Goal: Ask a question

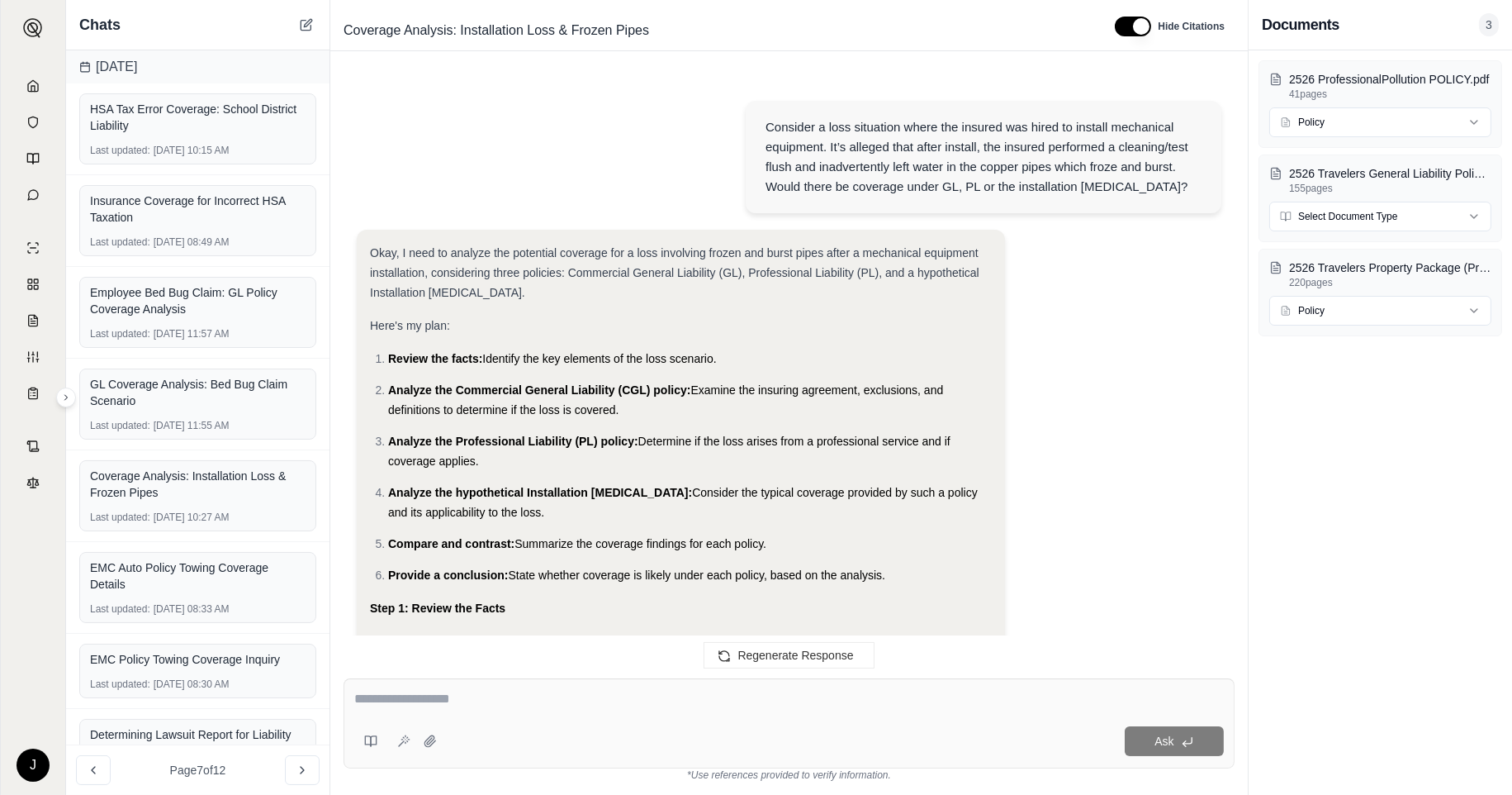
scroll to position [5325, 0]
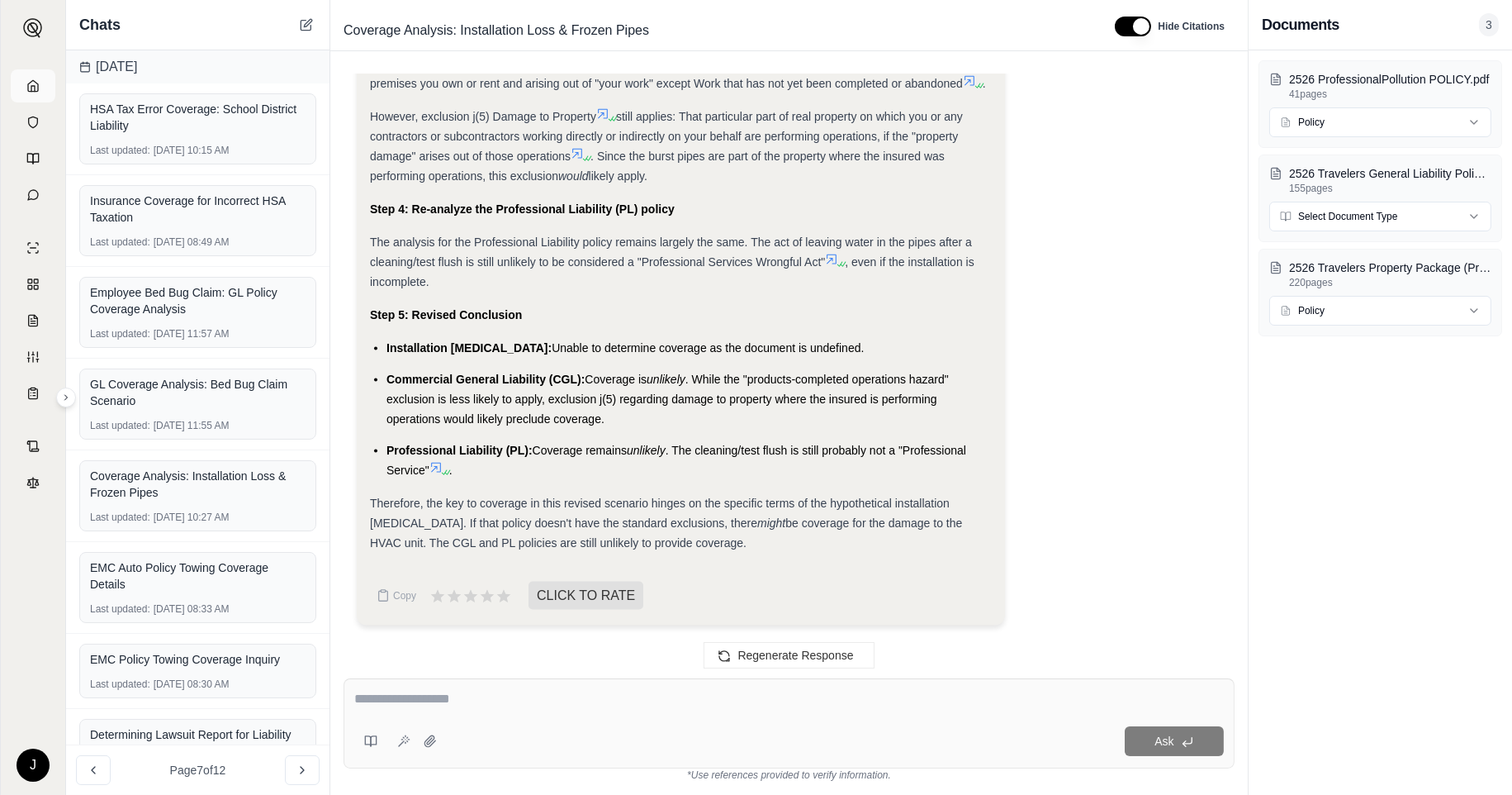
click at [34, 77] on link at bounding box center [32, 86] width 45 height 33
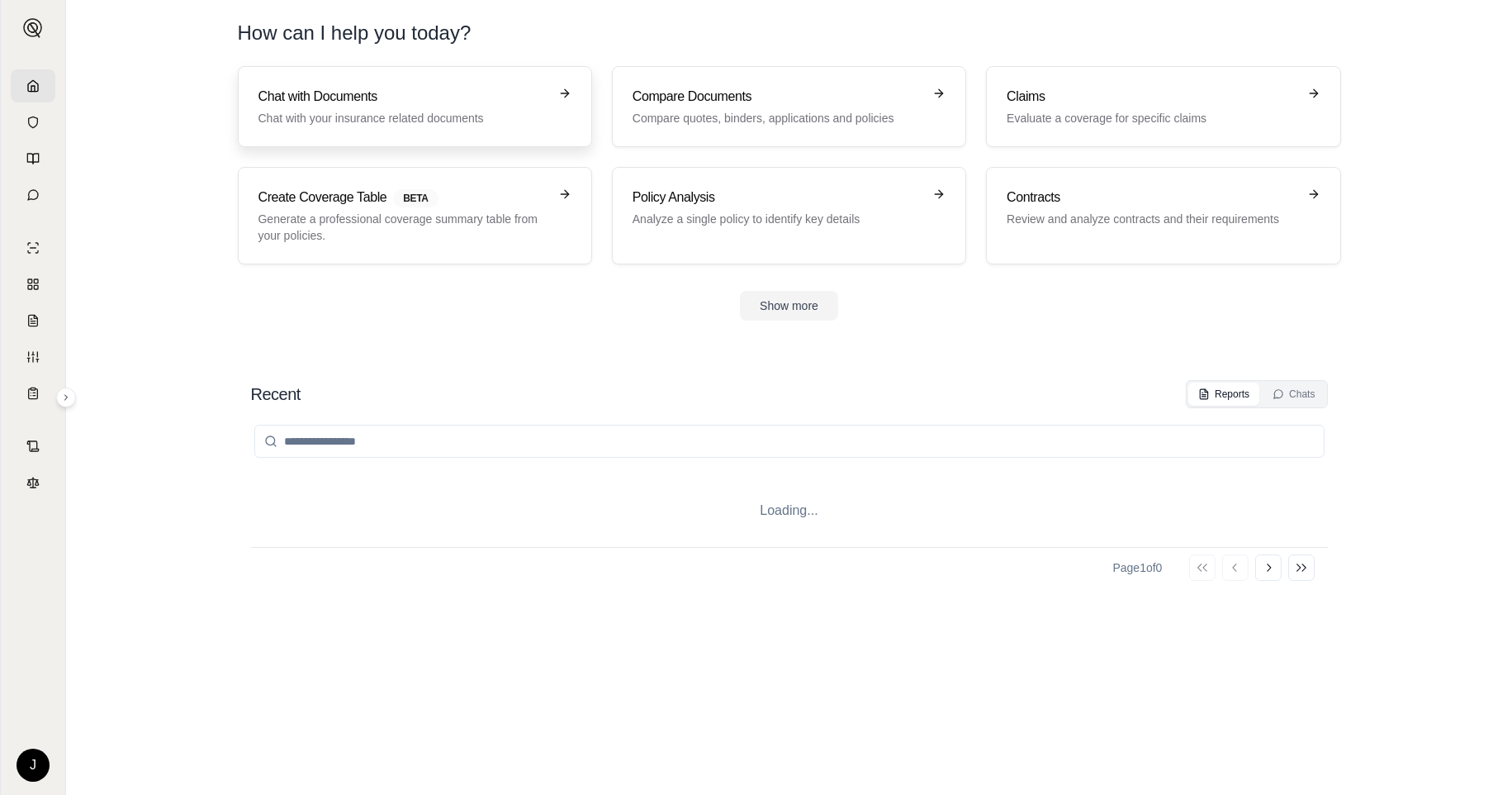
click at [351, 87] on h3 "Chat with Documents" at bounding box center [403, 96] width 290 height 20
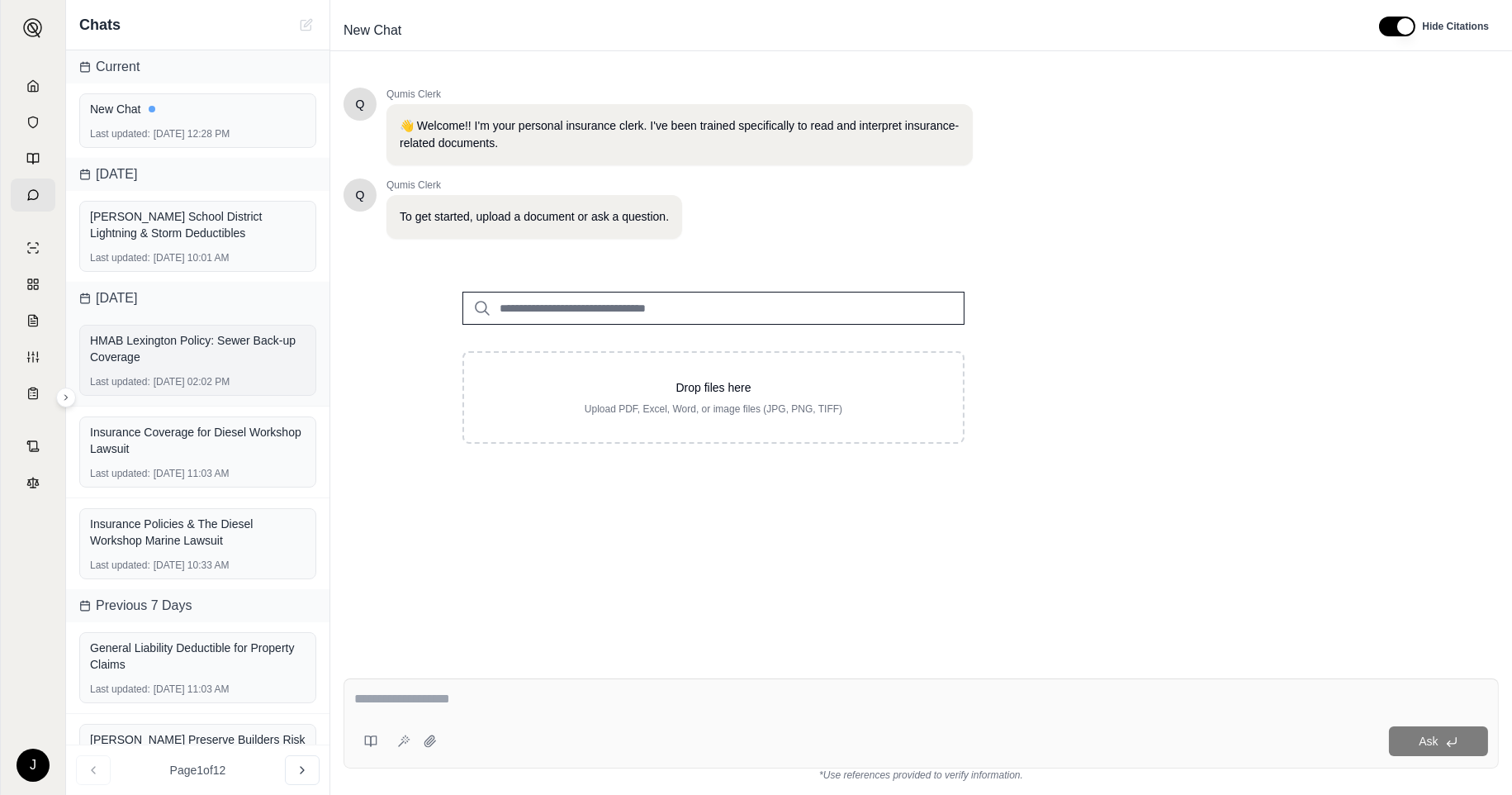
click at [188, 342] on div "HMAB Lexington Policy: Sewer Back-up Coverage" at bounding box center [197, 348] width 215 height 33
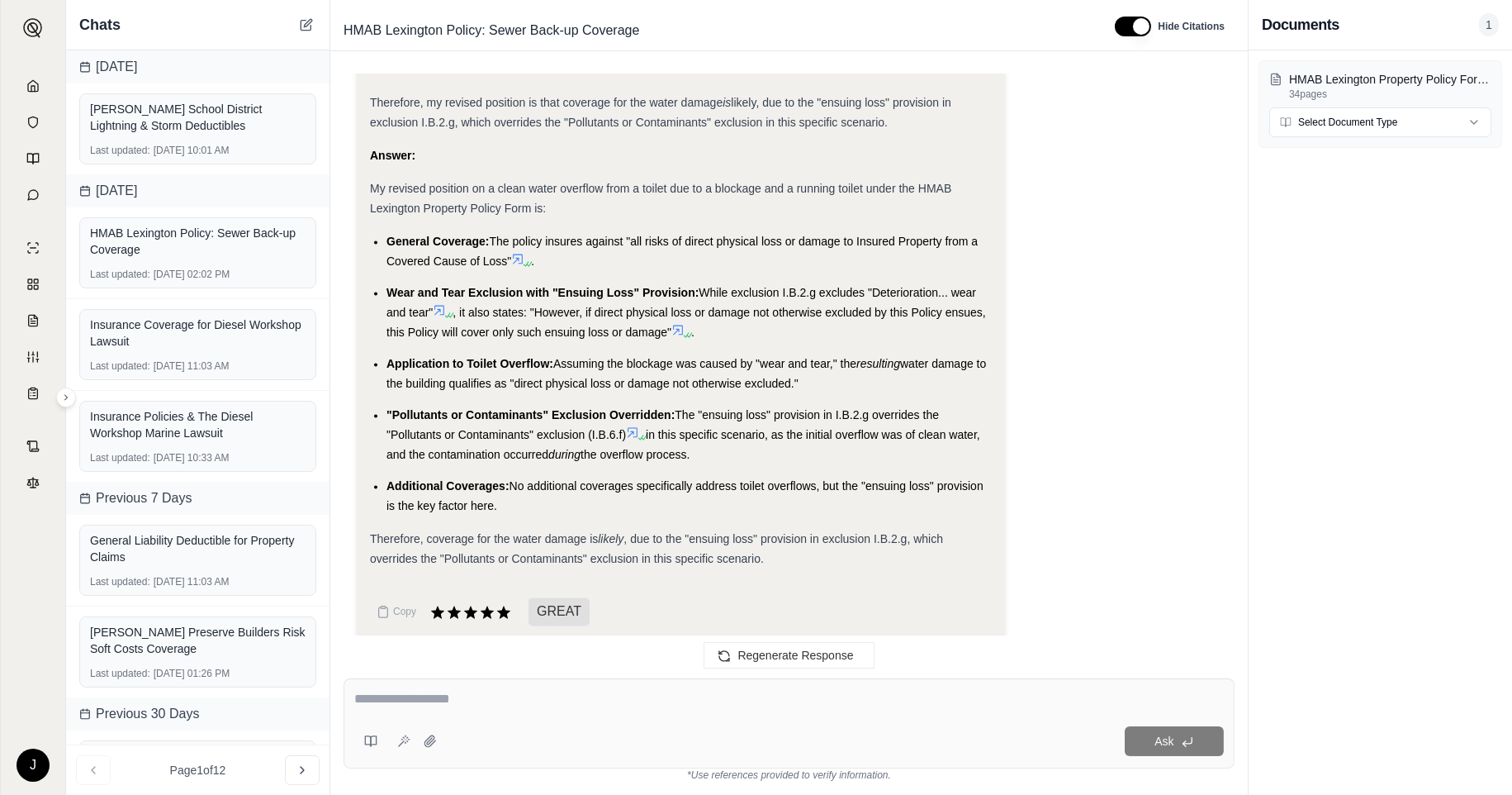
scroll to position [7612, 0]
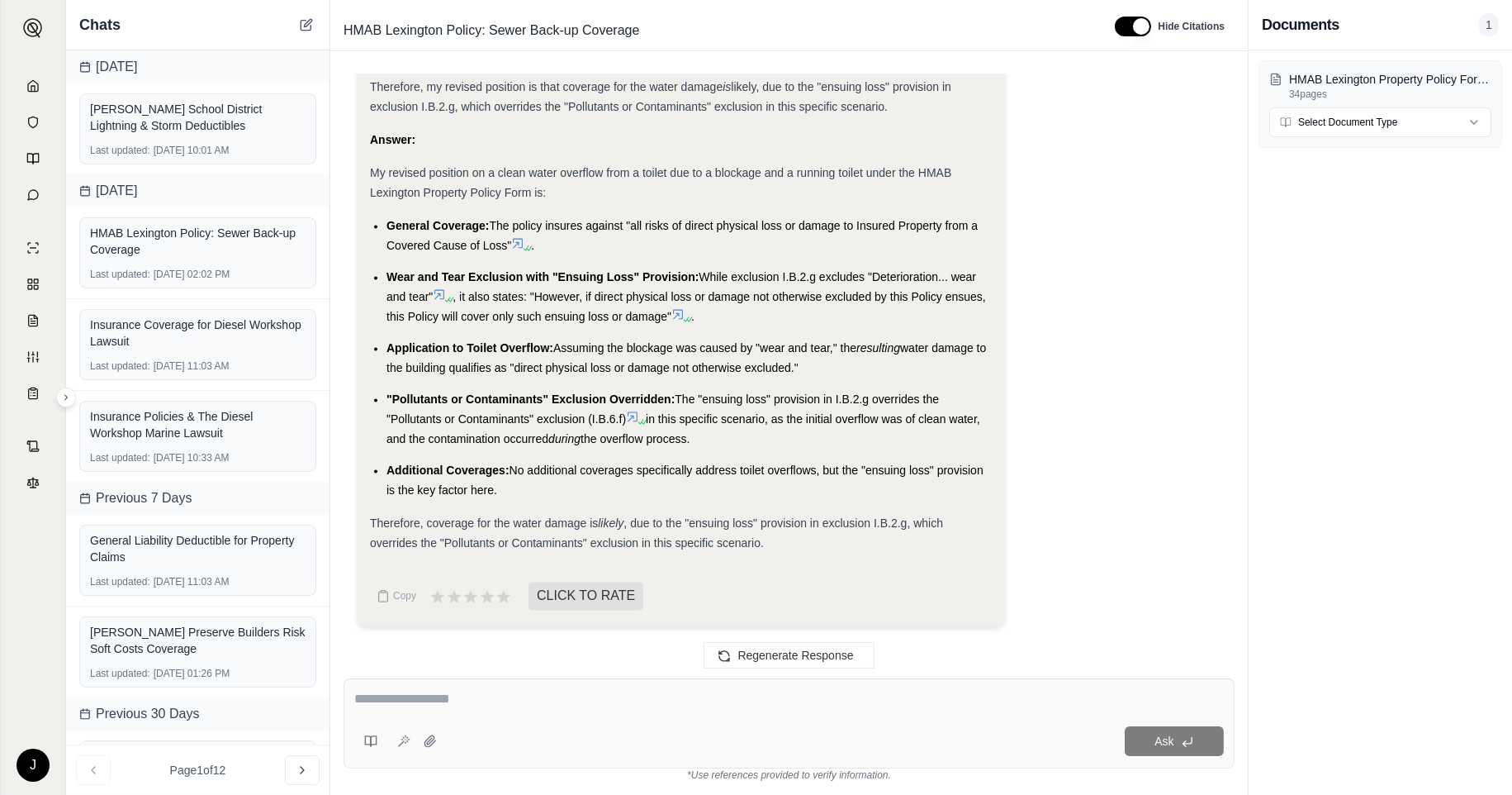
click at [481, 706] on textarea at bounding box center [789, 699] width 870 height 20
type textarea "*"
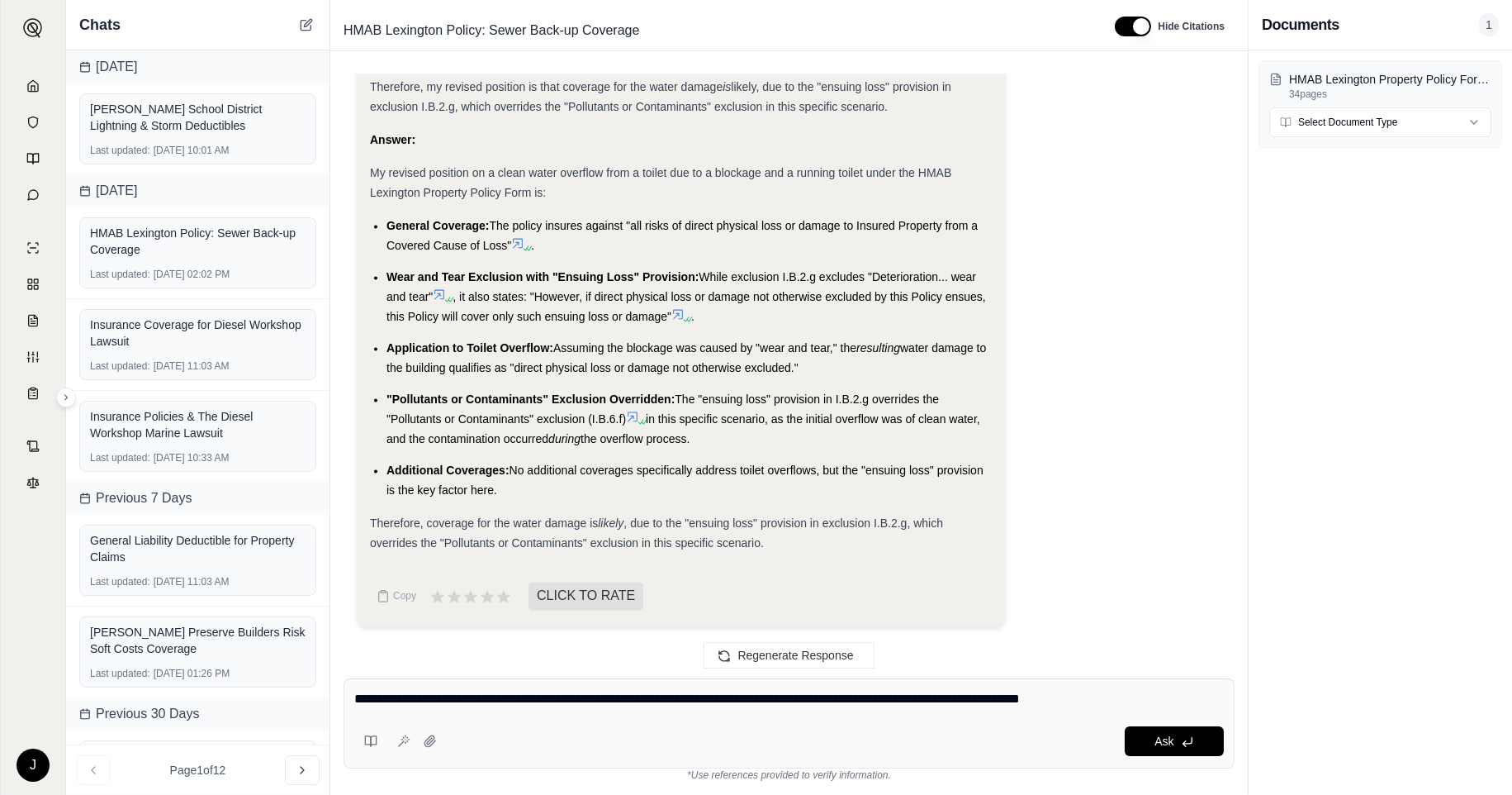
type textarea "**********"
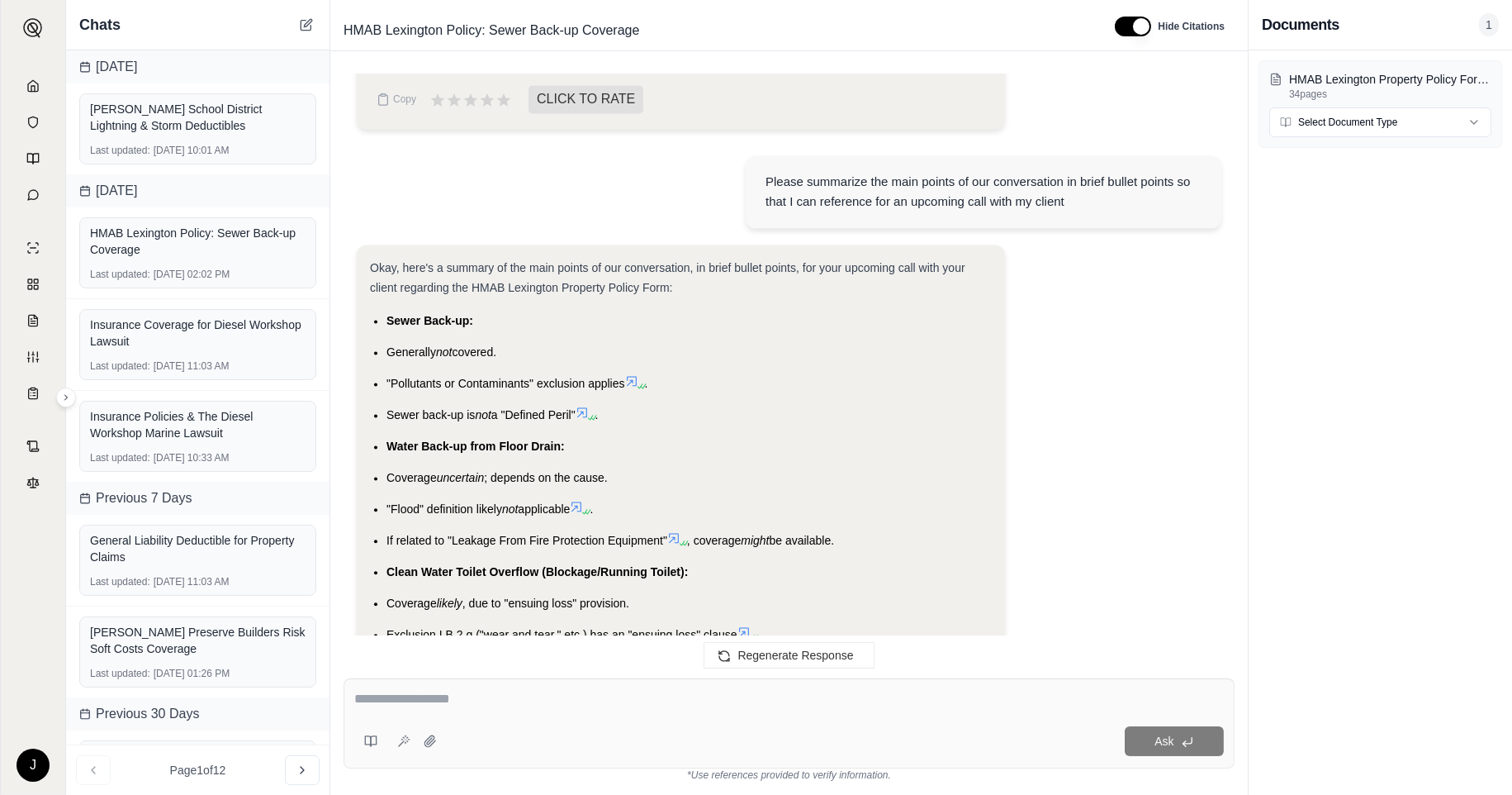
scroll to position [8265, 0]
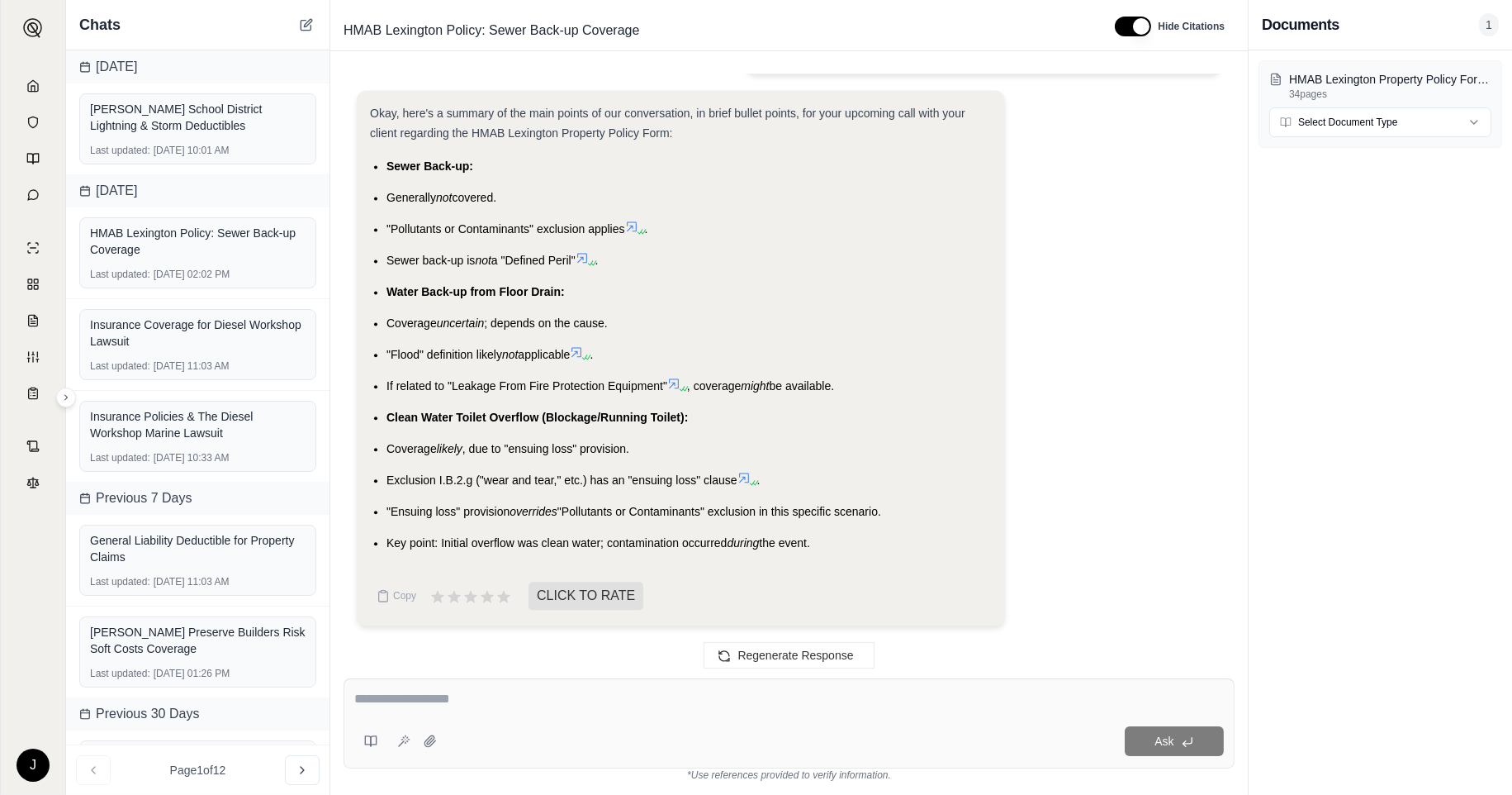
click at [28, 621] on div "J" at bounding box center [33, 425] width 65 height 739
click at [458, 698] on textarea at bounding box center [789, 699] width 870 height 20
type textarea "*"
type textarea "**********"
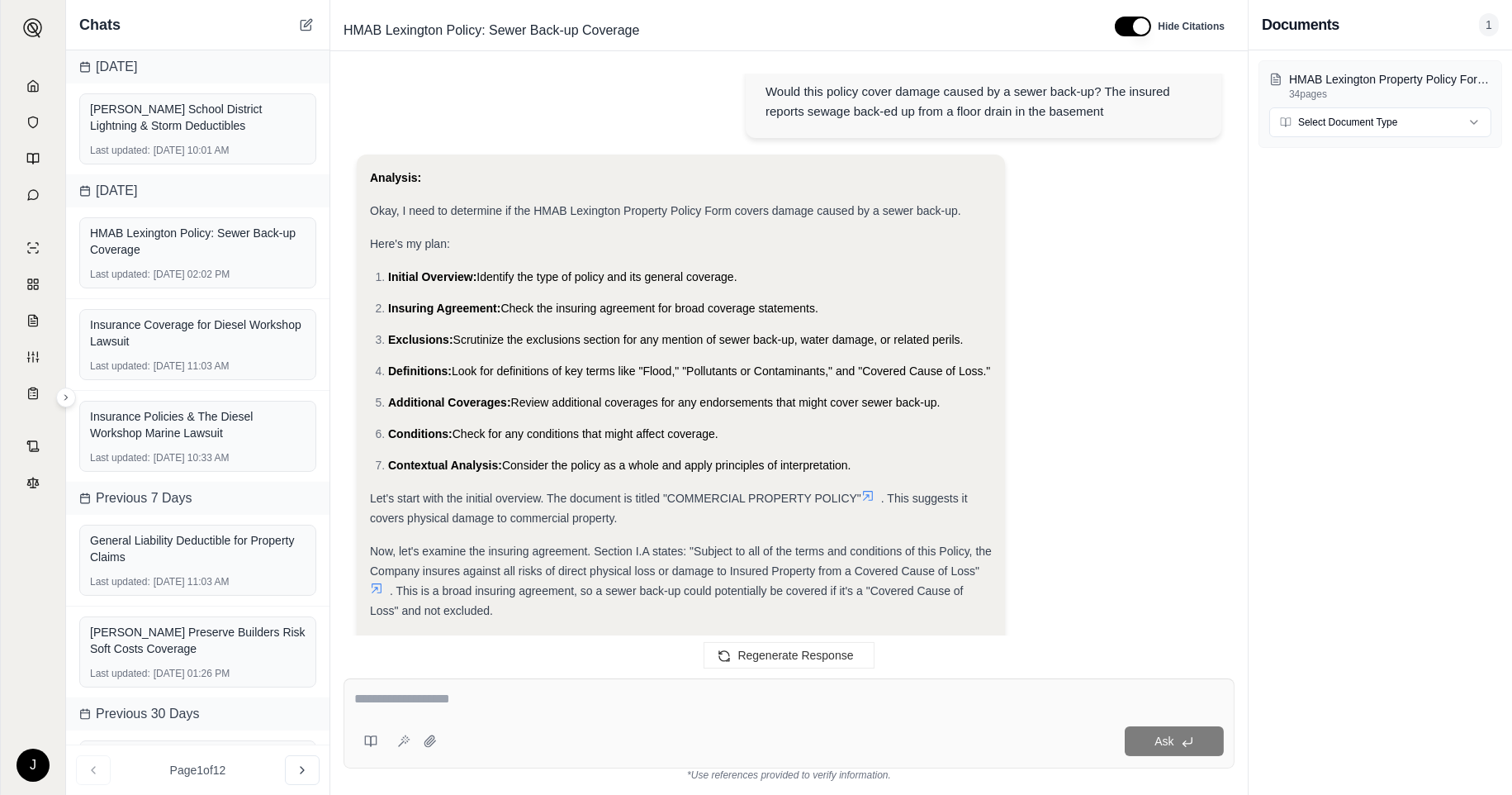
scroll to position [0, 0]
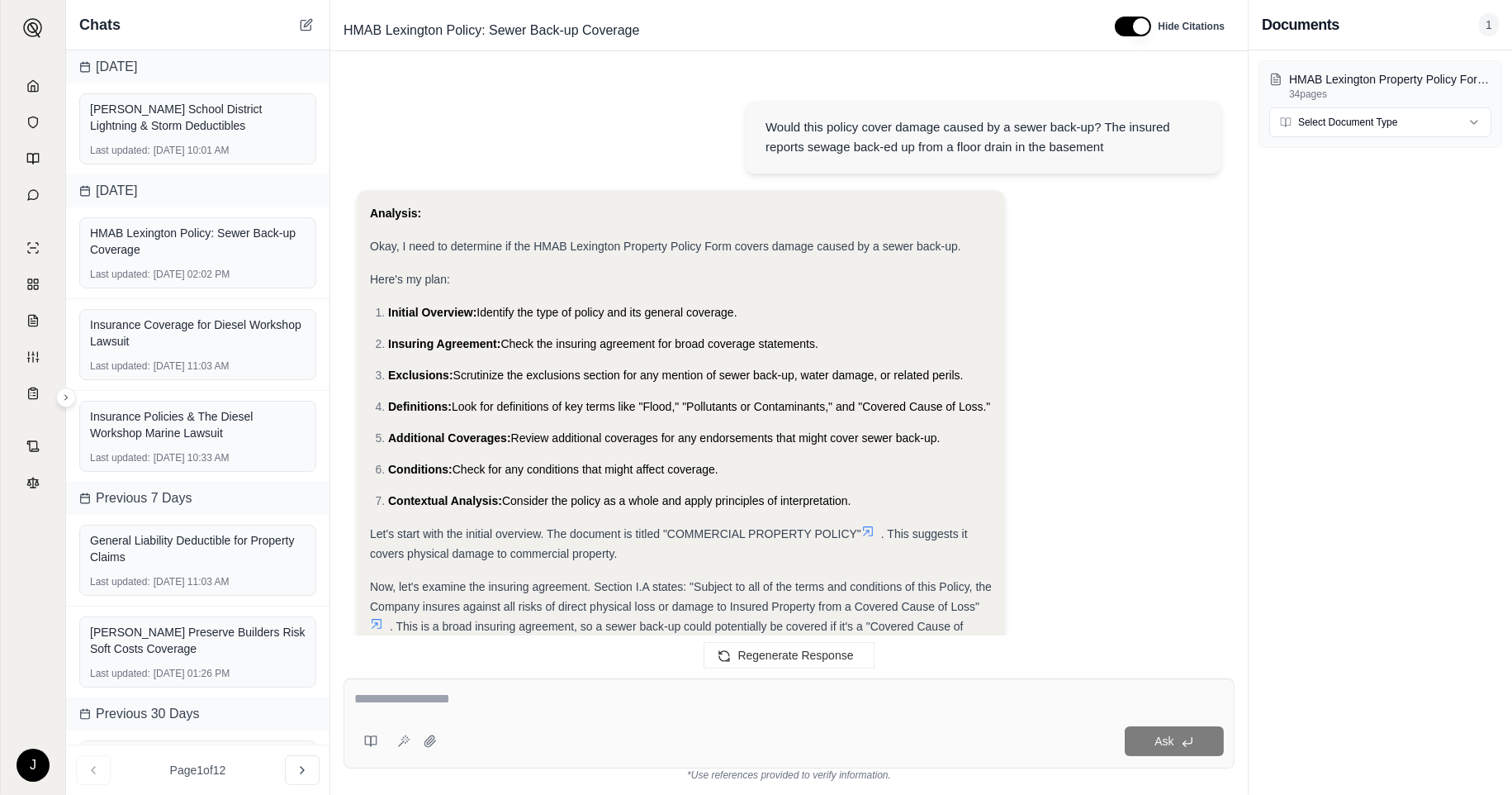
drag, startPoint x: 1132, startPoint y: 270, endPoint x: 983, endPoint y: 235, distance: 153.1
click at [842, 214] on div "Analysis:" at bounding box center [680, 213] width 622 height 20
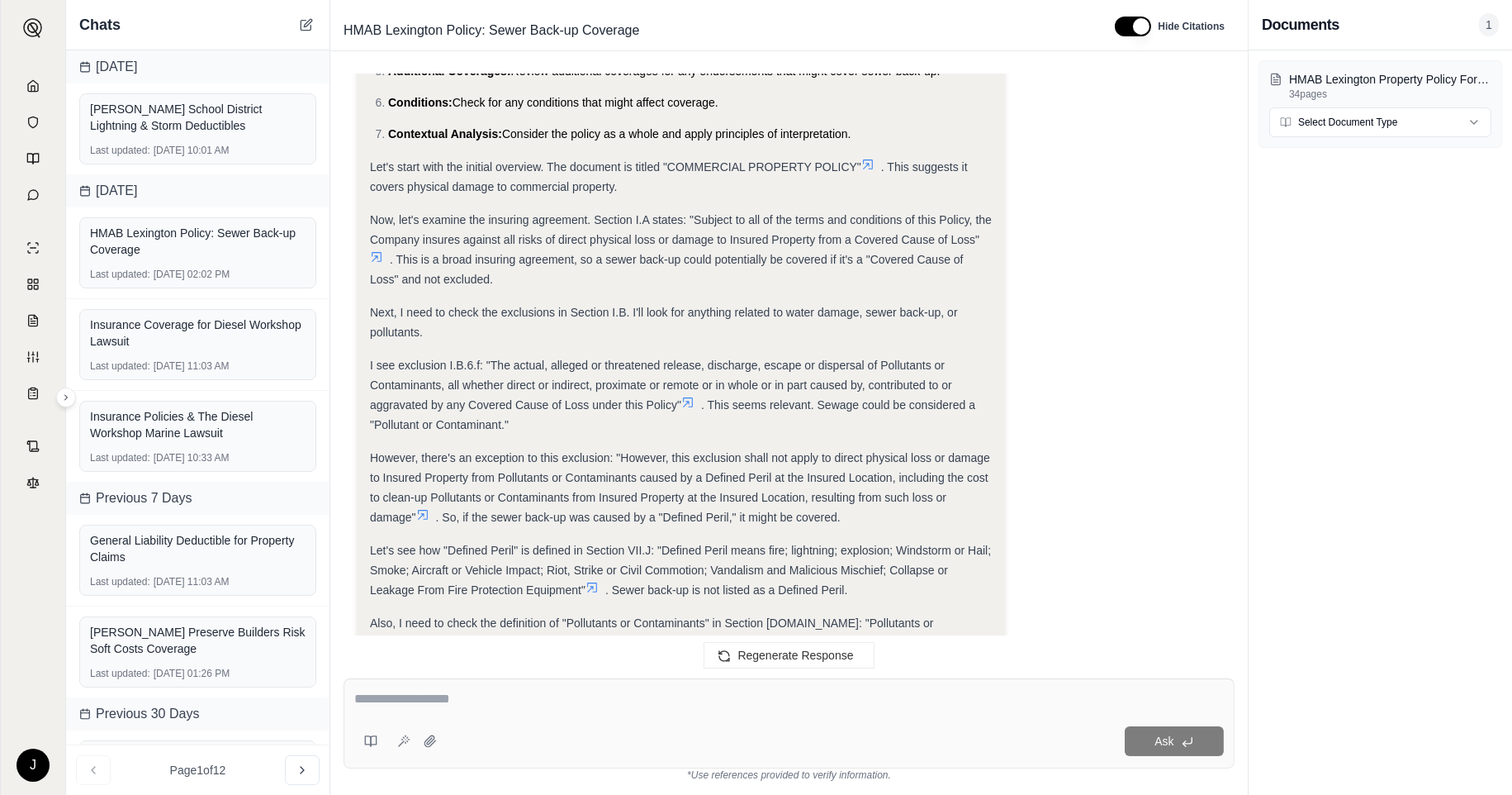
drag, startPoint x: 1090, startPoint y: 277, endPoint x: 1020, endPoint y: 243, distance: 77.8
click at [1043, 246] on div "Analysis: Okay, I need to determine if the HMAB Lexington Property Policy Form …" at bounding box center [789, 569] width 865 height 1492
drag, startPoint x: 890, startPoint y: 218, endPoint x: 1135, endPoint y: 131, distance: 260.0
click at [1135, 131] on div "Analysis: Okay, I need to determine if the HMAB Lexington Property Policy Form …" at bounding box center [789, 569] width 865 height 1492
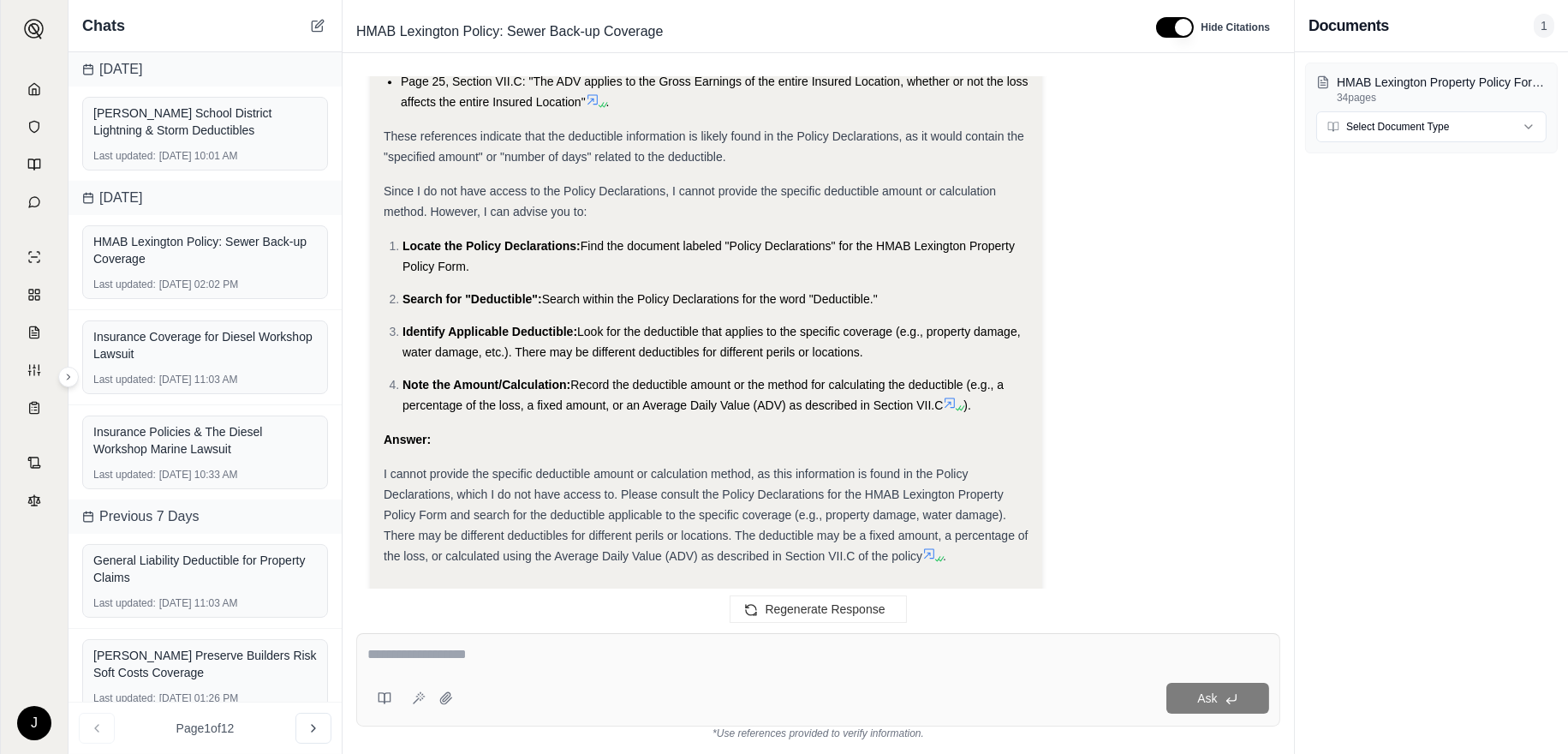
scroll to position [9805, 0]
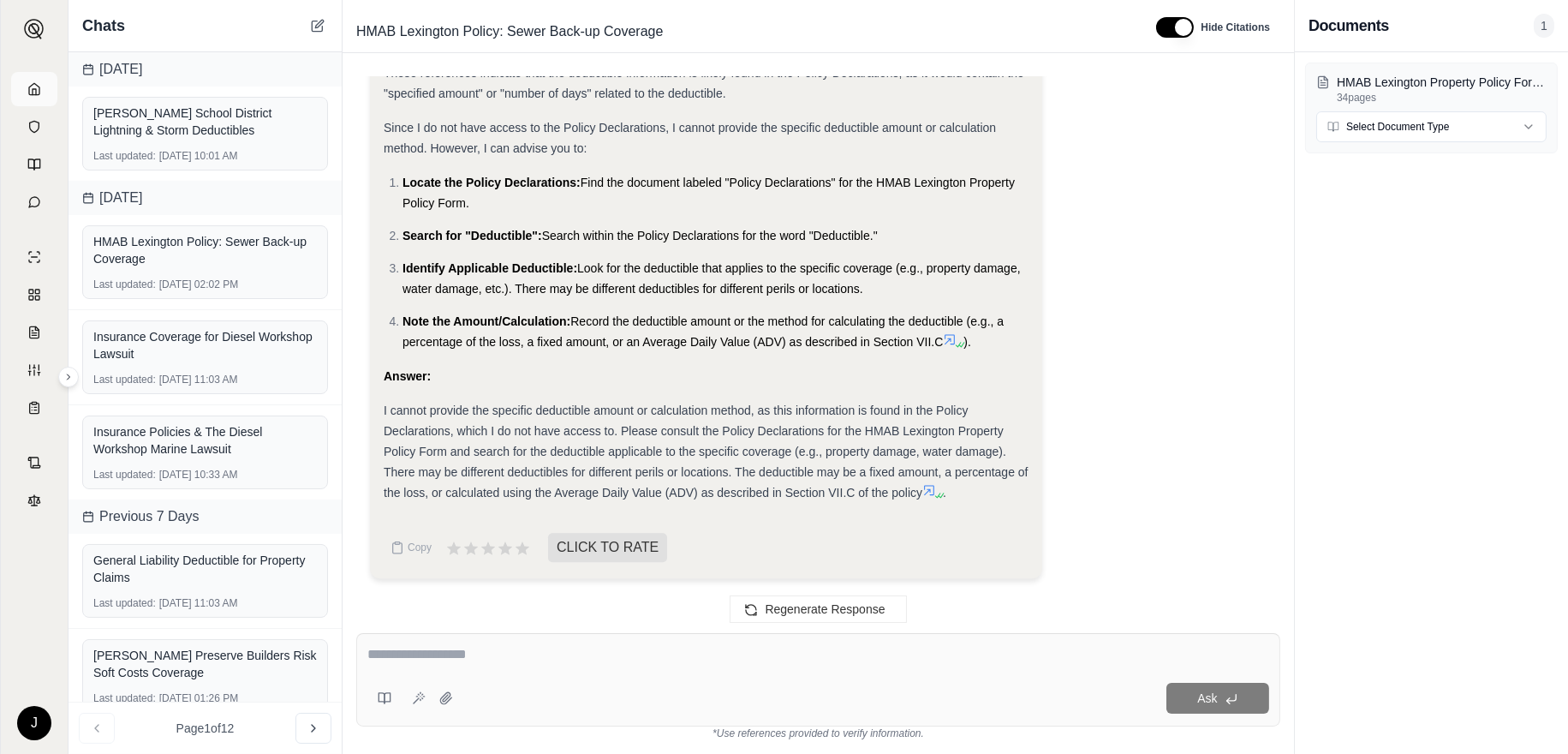
click at [28, 92] on icon at bounding box center [35, 89] width 14 height 14
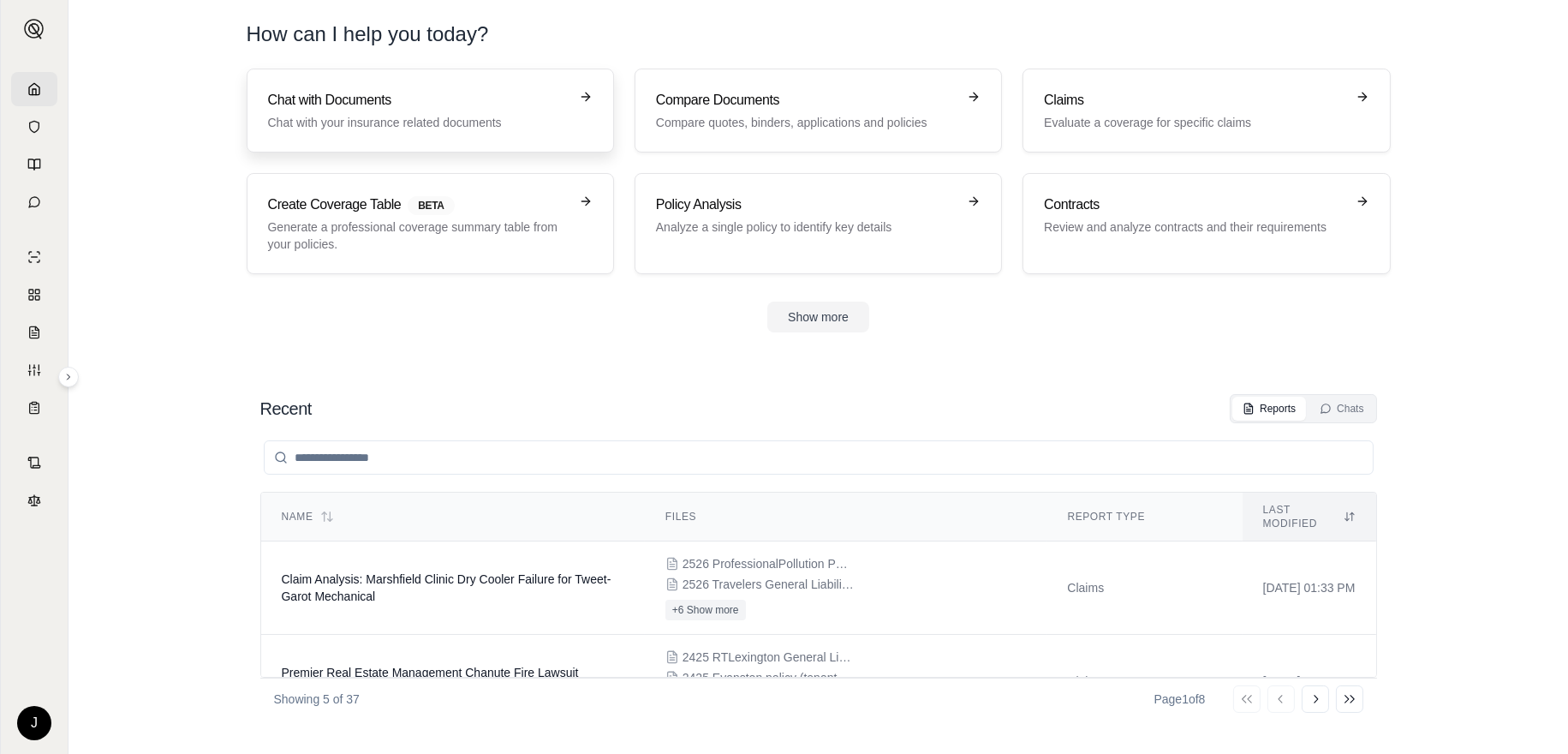
click at [344, 99] on h3 "Chat with Documents" at bounding box center [418, 100] width 300 height 21
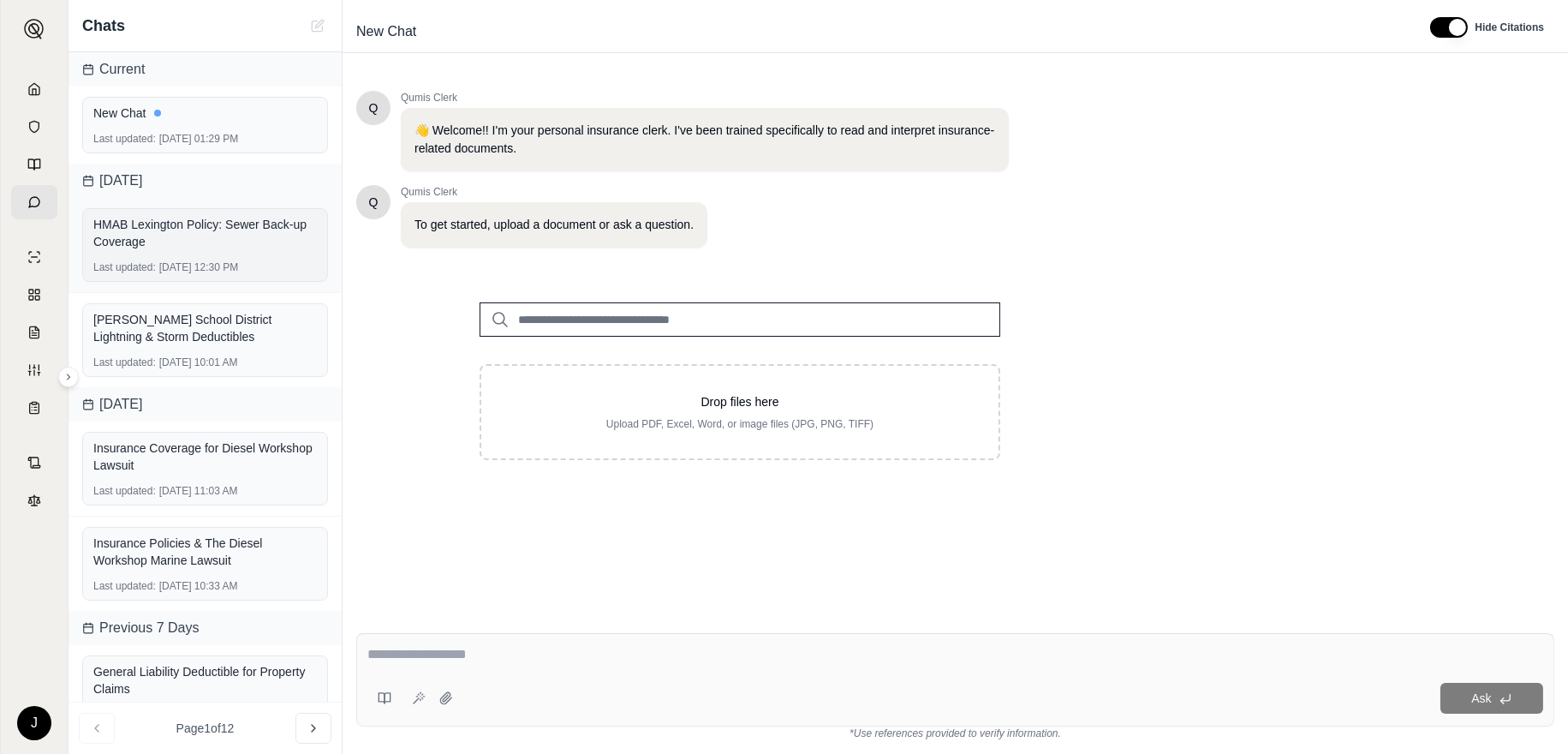
click at [185, 229] on div "HMAB Lexington Policy: Sewer Back-up Coverage" at bounding box center [205, 232] width 223 height 35
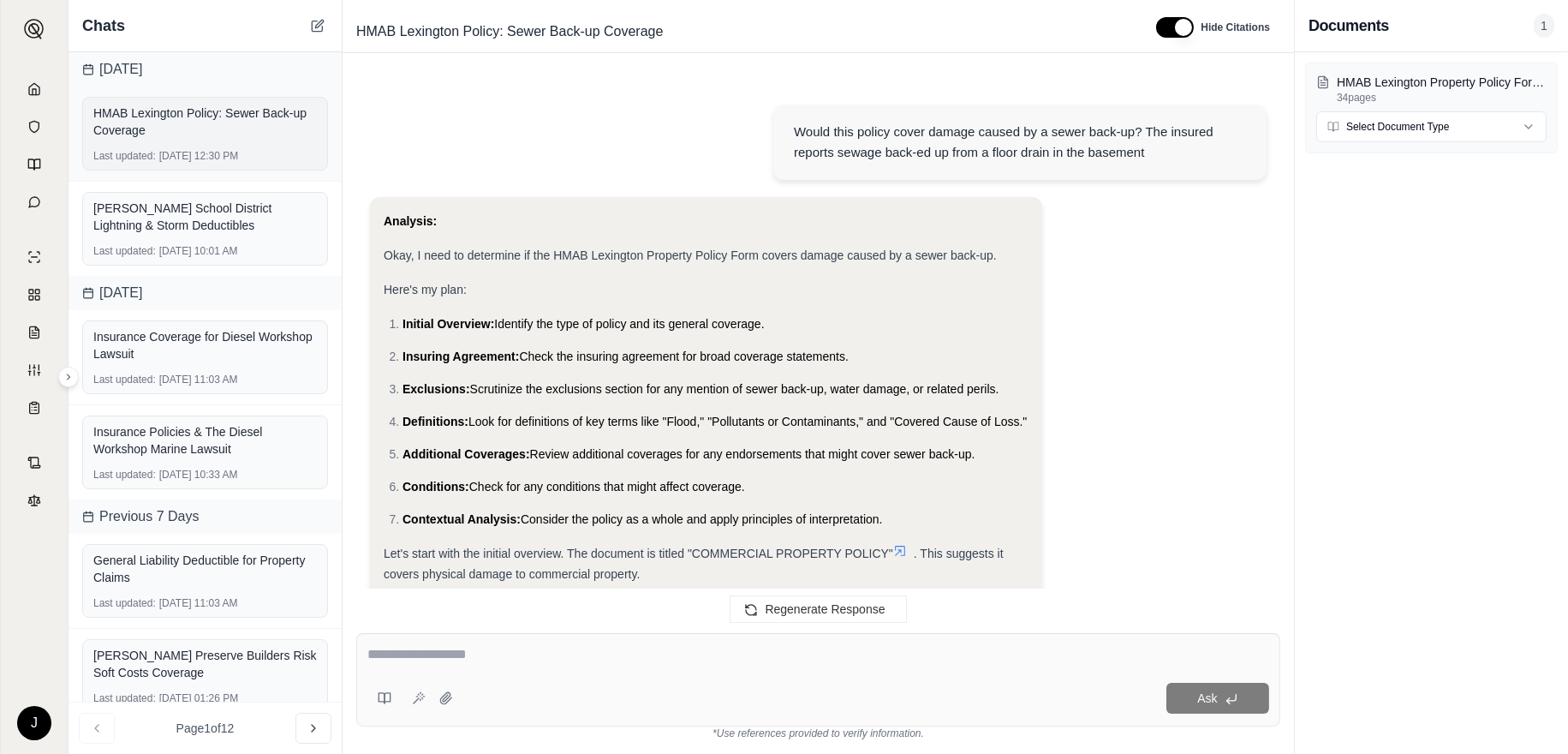
scroll to position [9805, 0]
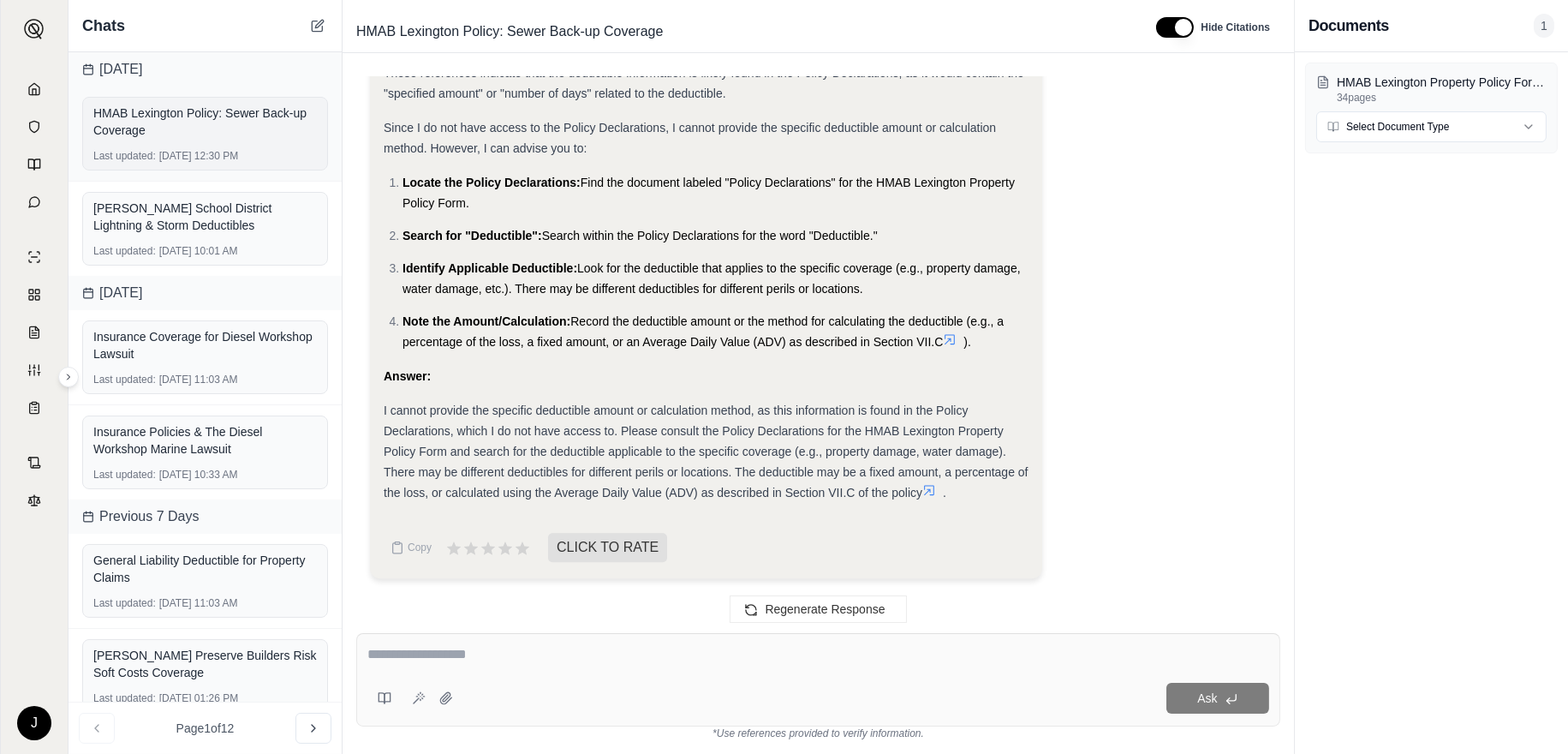
drag, startPoint x: 195, startPoint y: 123, endPoint x: 180, endPoint y: 121, distance: 15.1
click at [180, 121] on div "HMAB Lexington Policy: Sewer Back-up Coverage" at bounding box center [205, 122] width 223 height 35
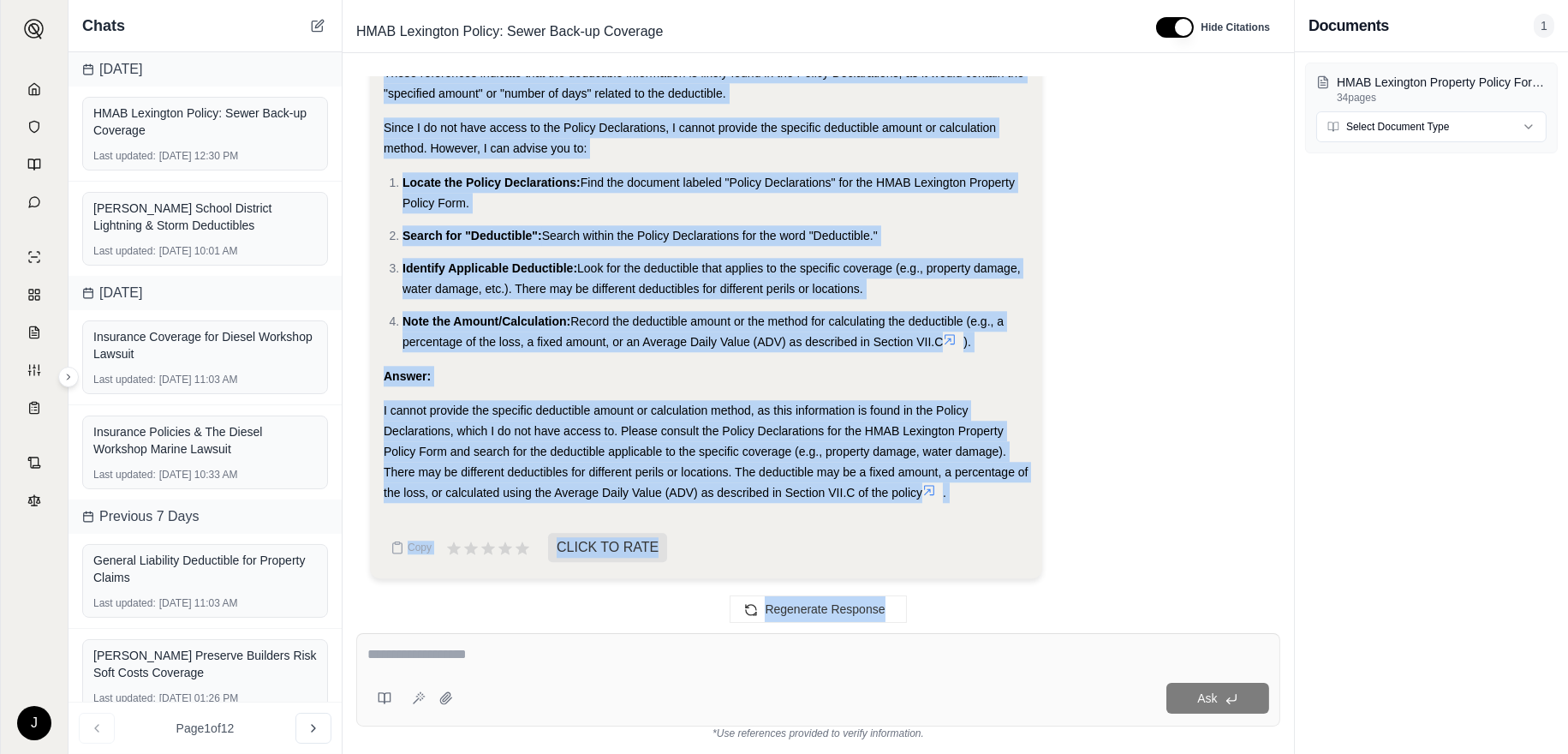
drag, startPoint x: 750, startPoint y: 106, endPoint x: 1028, endPoint y: 665, distance: 624.3
click at [1028, 665] on div "Would this policy cover damage caused by a sewer back-up? The insured reports s…" at bounding box center [818, 408] width 951 height 691
copy div "Would this policy cover damage caused by a sewer back-up? The insured reports s…"
click at [1127, 398] on div "Analysis: Okay, the user is now asking about the deductible that would apply if…" at bounding box center [818, 51] width 897 height 1081
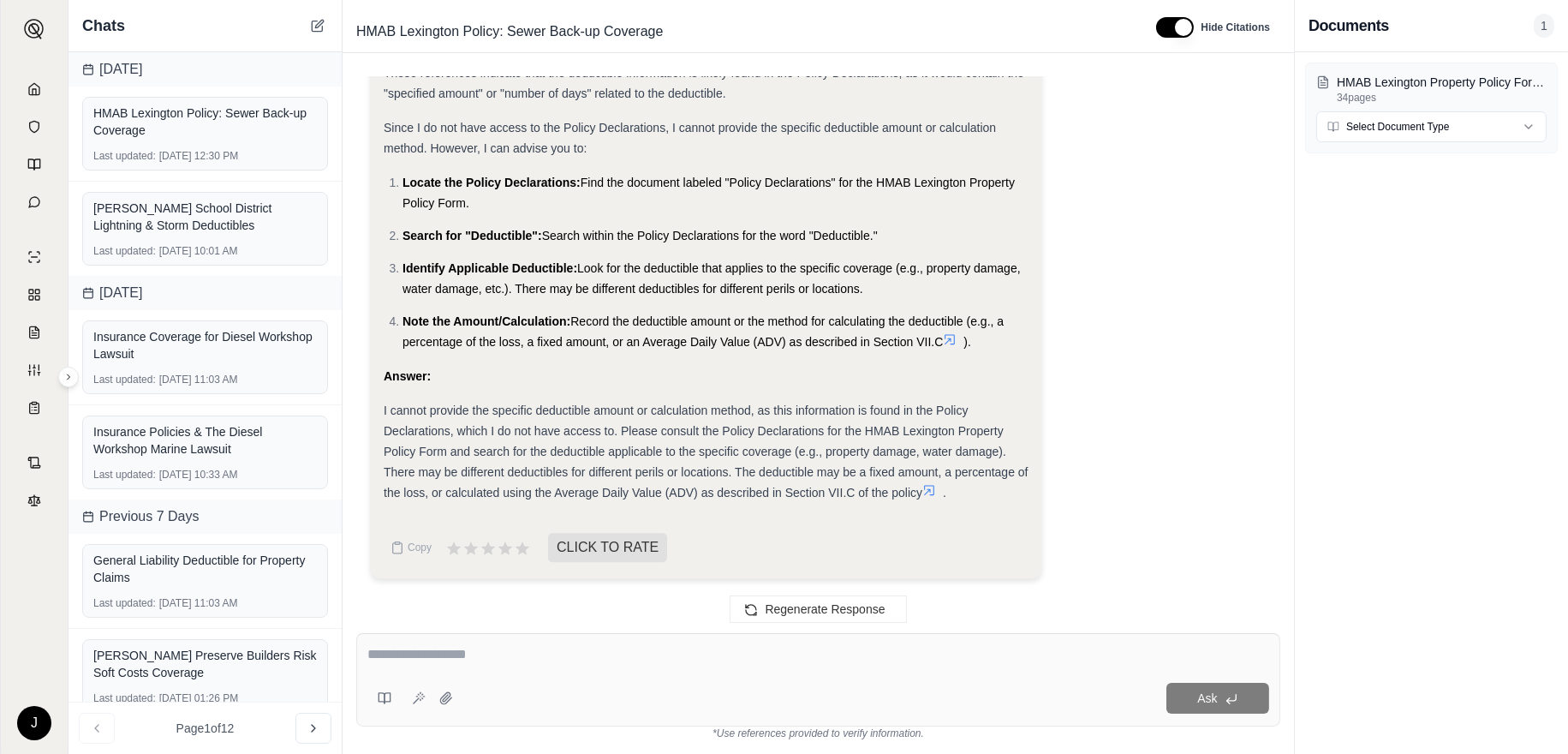
click at [1141, 254] on div "Analysis: Okay, the user is now asking about the deductible that would apply if…" at bounding box center [818, 51] width 897 height 1081
click at [33, 92] on polyline at bounding box center [34, 92] width 3 height 6
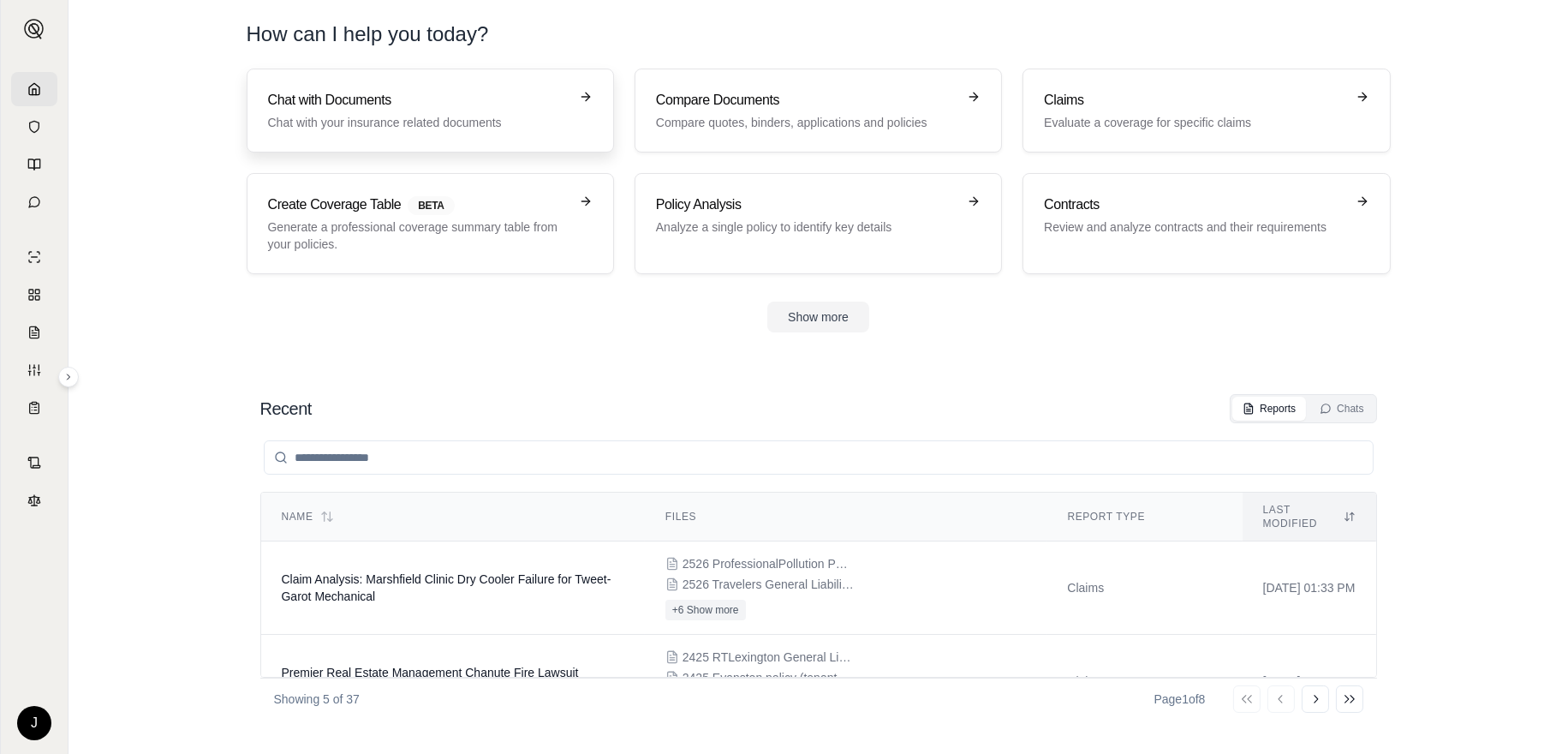
click at [358, 109] on h3 "Chat with Documents" at bounding box center [418, 100] width 300 height 21
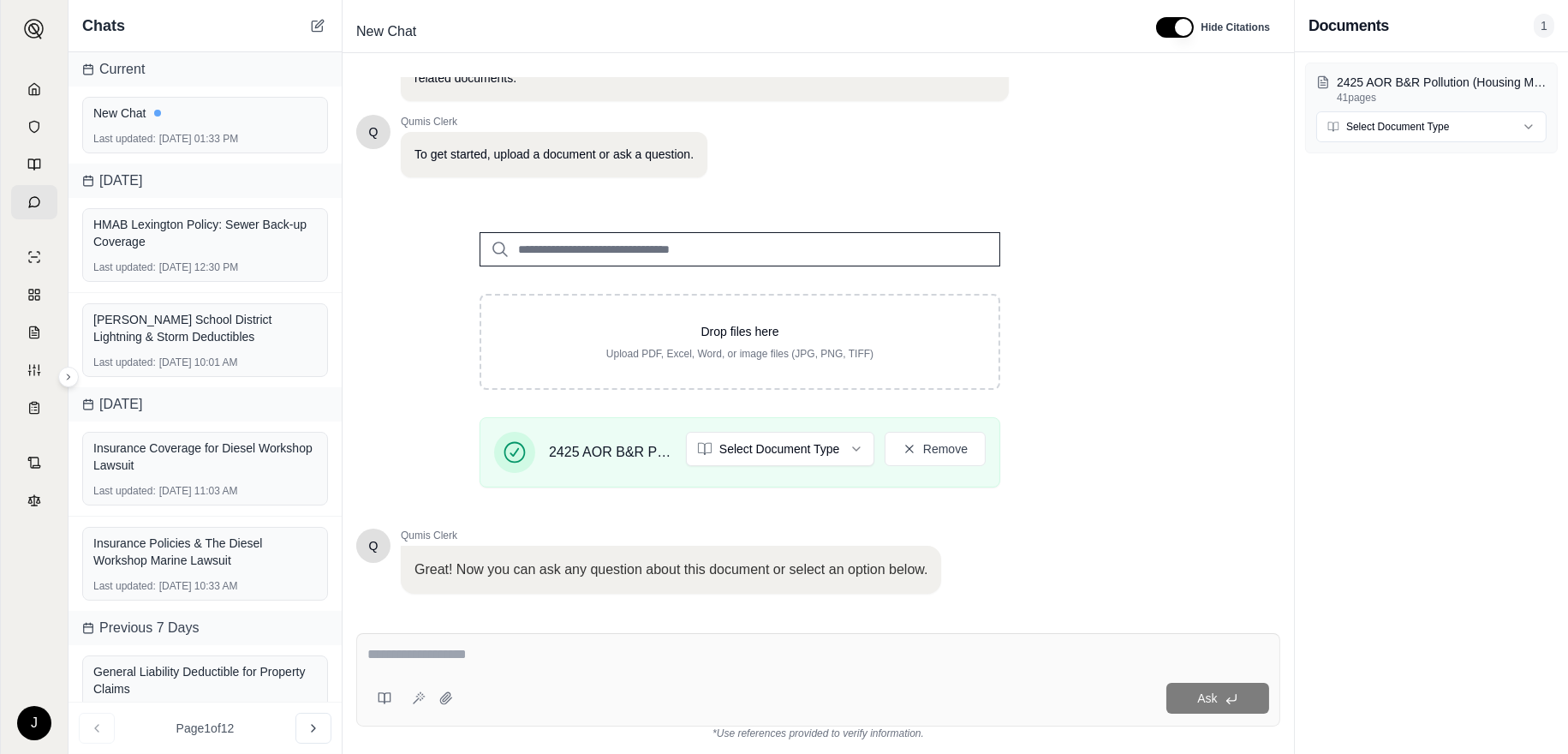
scroll to position [170, 0]
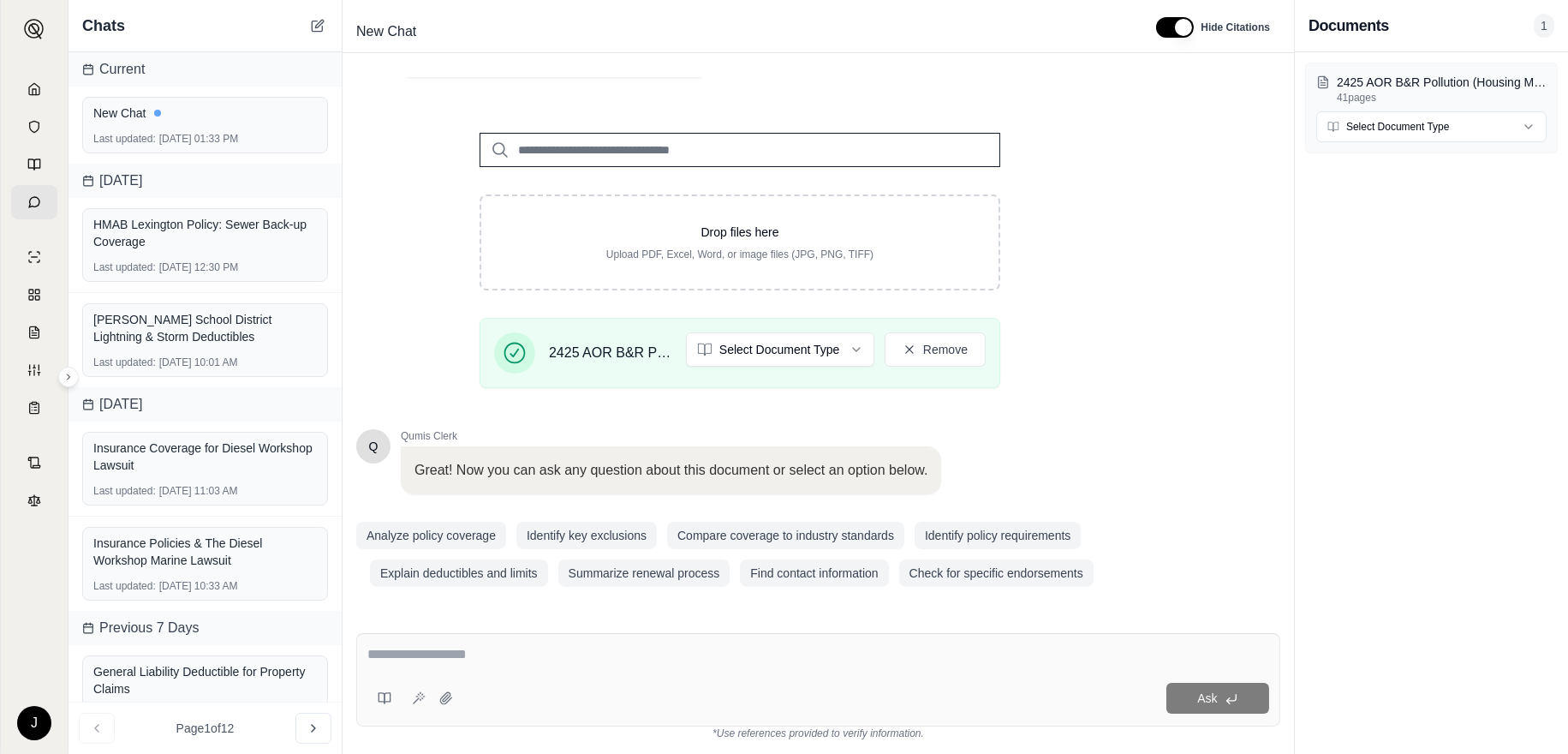
click at [549, 647] on textarea at bounding box center [818, 654] width 902 height 21
type textarea "**********"
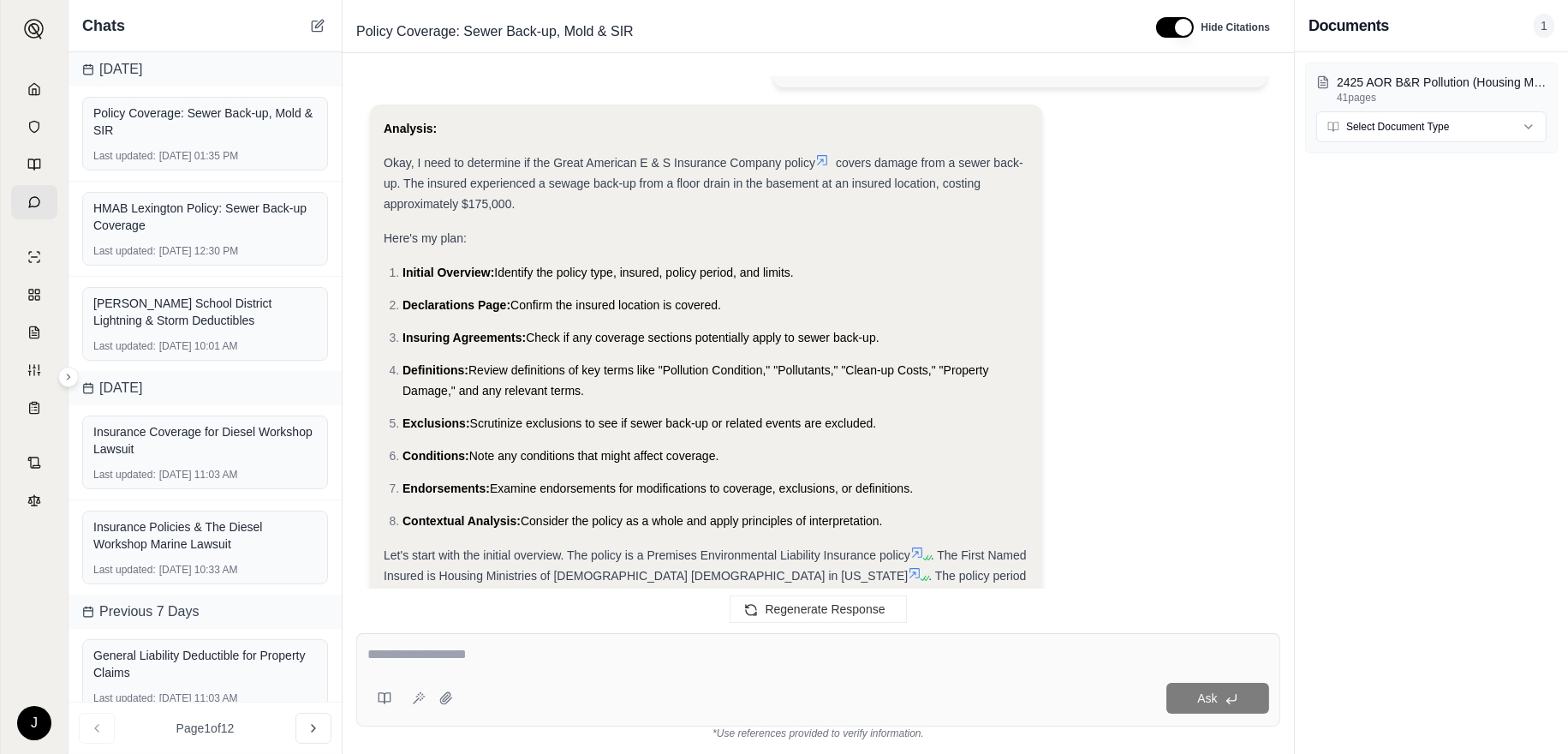
scroll to position [0, 0]
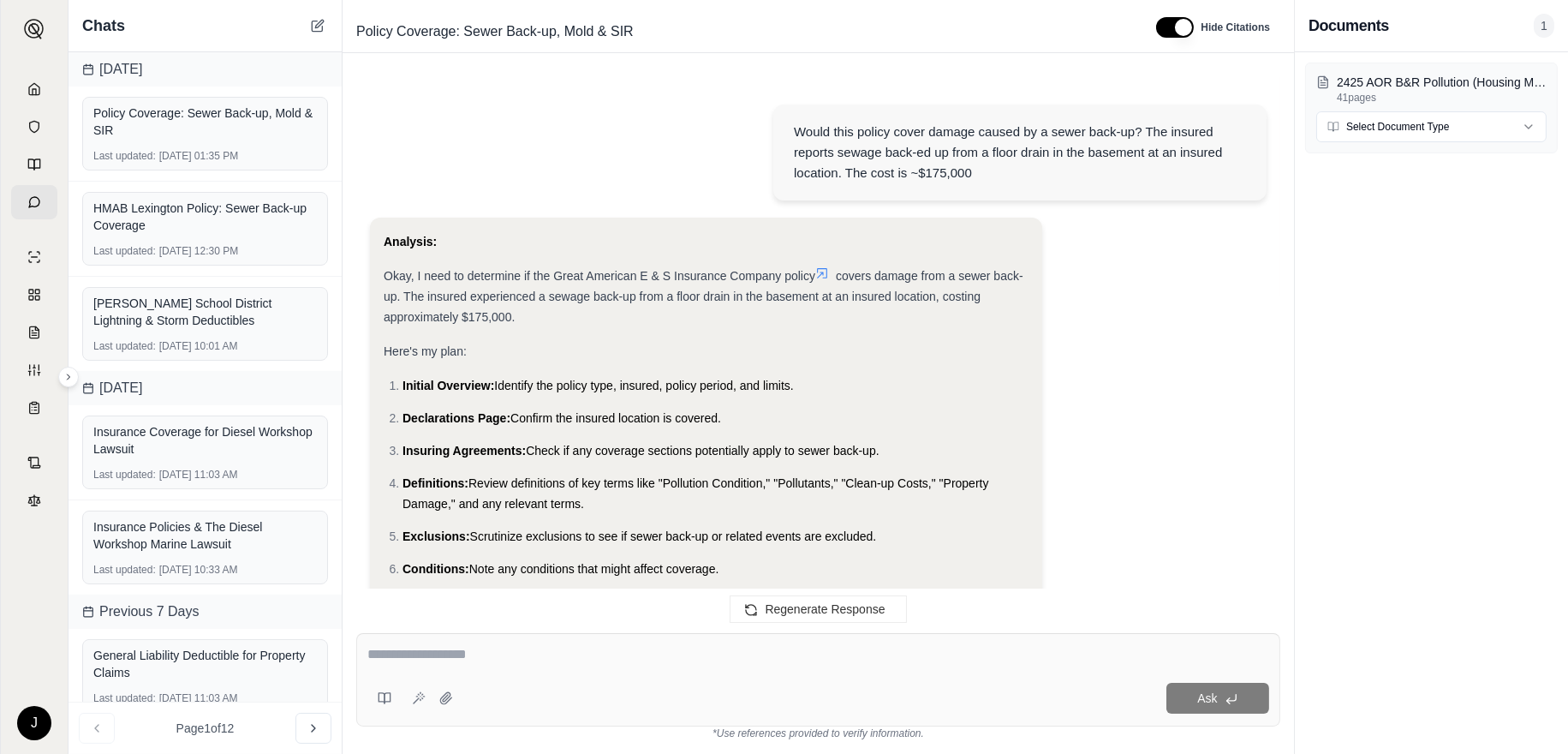
drag, startPoint x: 929, startPoint y: 492, endPoint x: 382, endPoint y: 247, distance: 599.4
copy div "Analysis: Okay, I need to determine if the Great American E & S Insurance Compa…"
drag, startPoint x: 1196, startPoint y: 364, endPoint x: 1086, endPoint y: 364, distance: 110.0
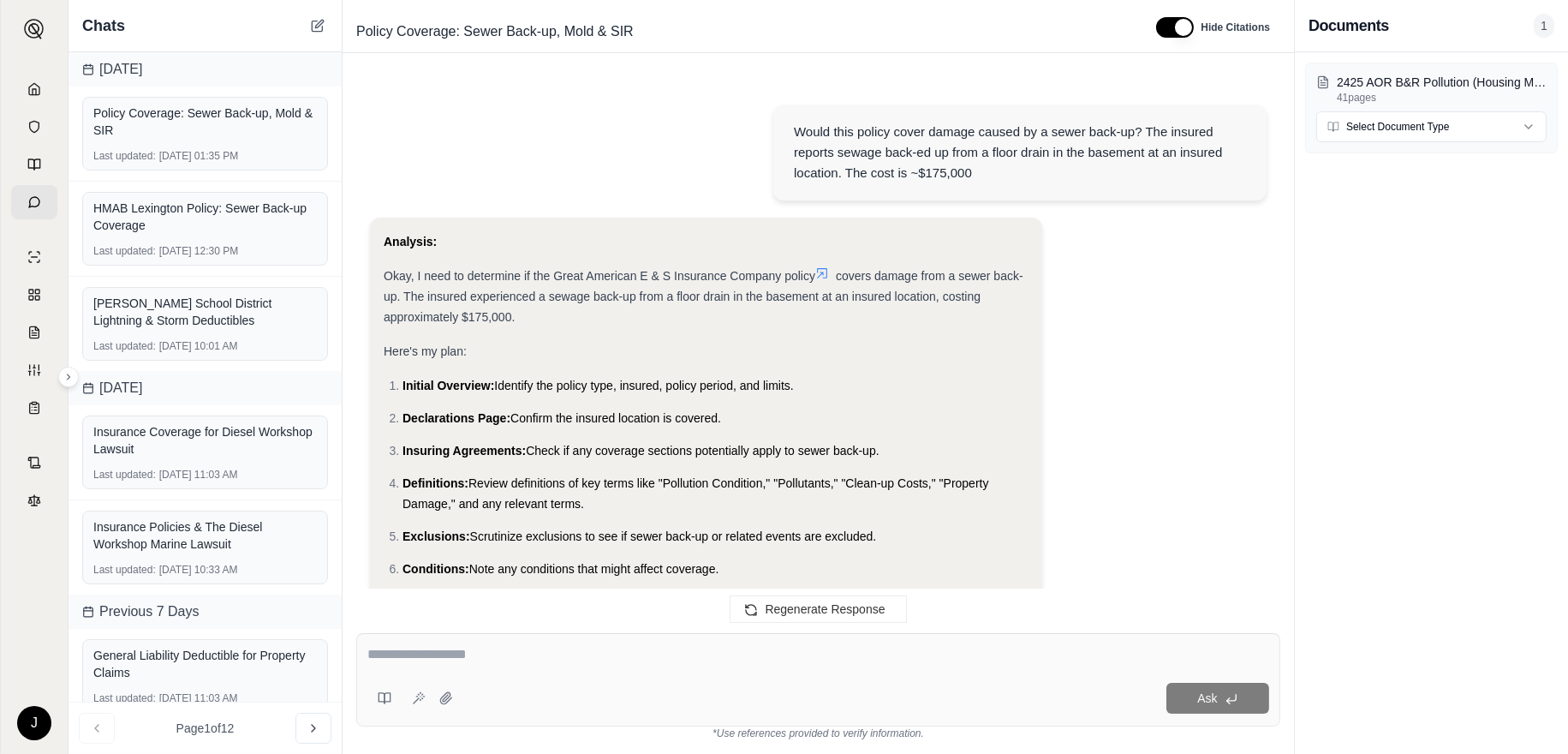
scroll to position [1932, 0]
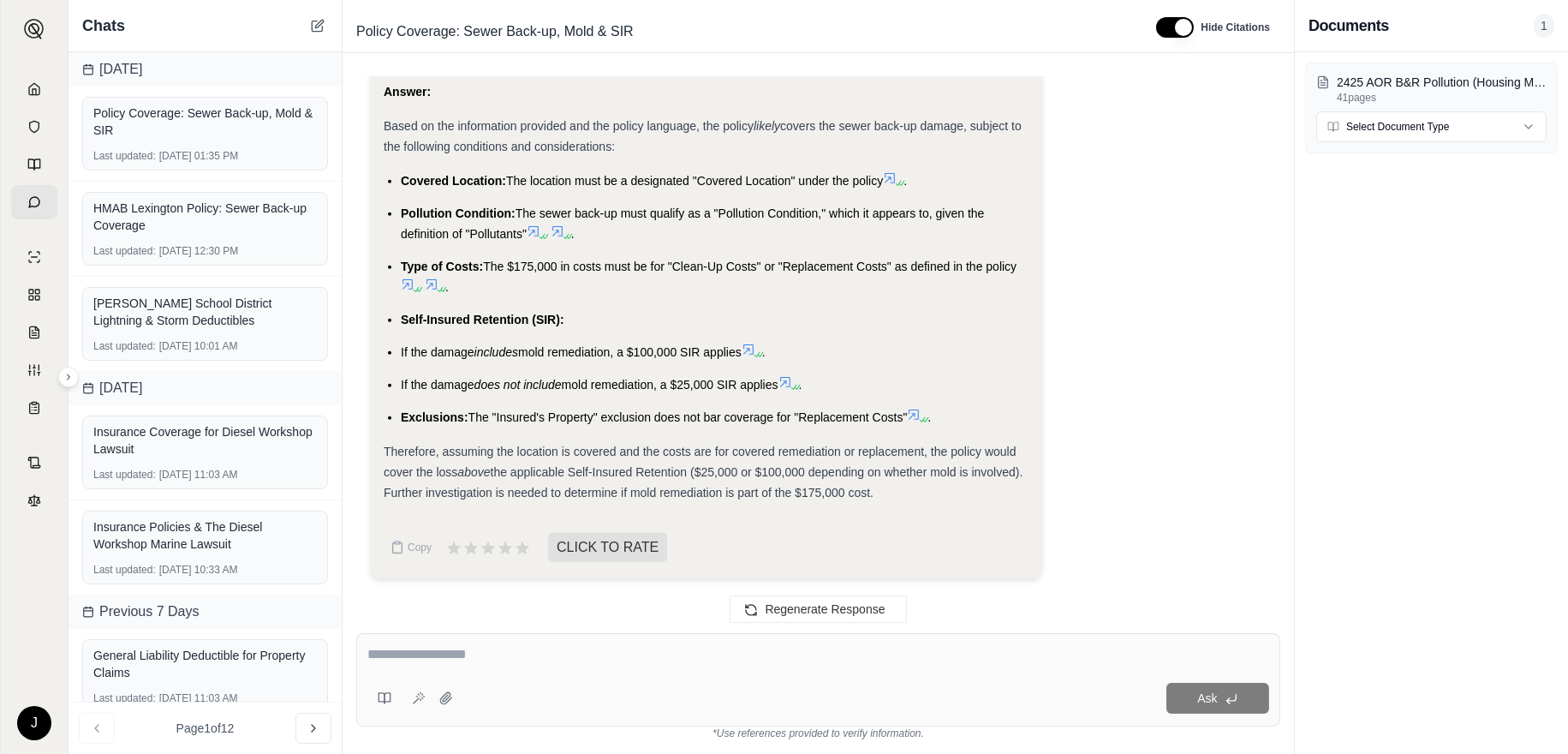
click at [895, 339] on ul "Covered Location: The location must be a designated "Covered Location" under th…" at bounding box center [705, 298] width 645 height 257
click at [636, 666] on div at bounding box center [818, 657] width 902 height 27
click at [425, 666] on div at bounding box center [818, 657] width 902 height 27
click at [421, 653] on textarea at bounding box center [818, 654] width 902 height 21
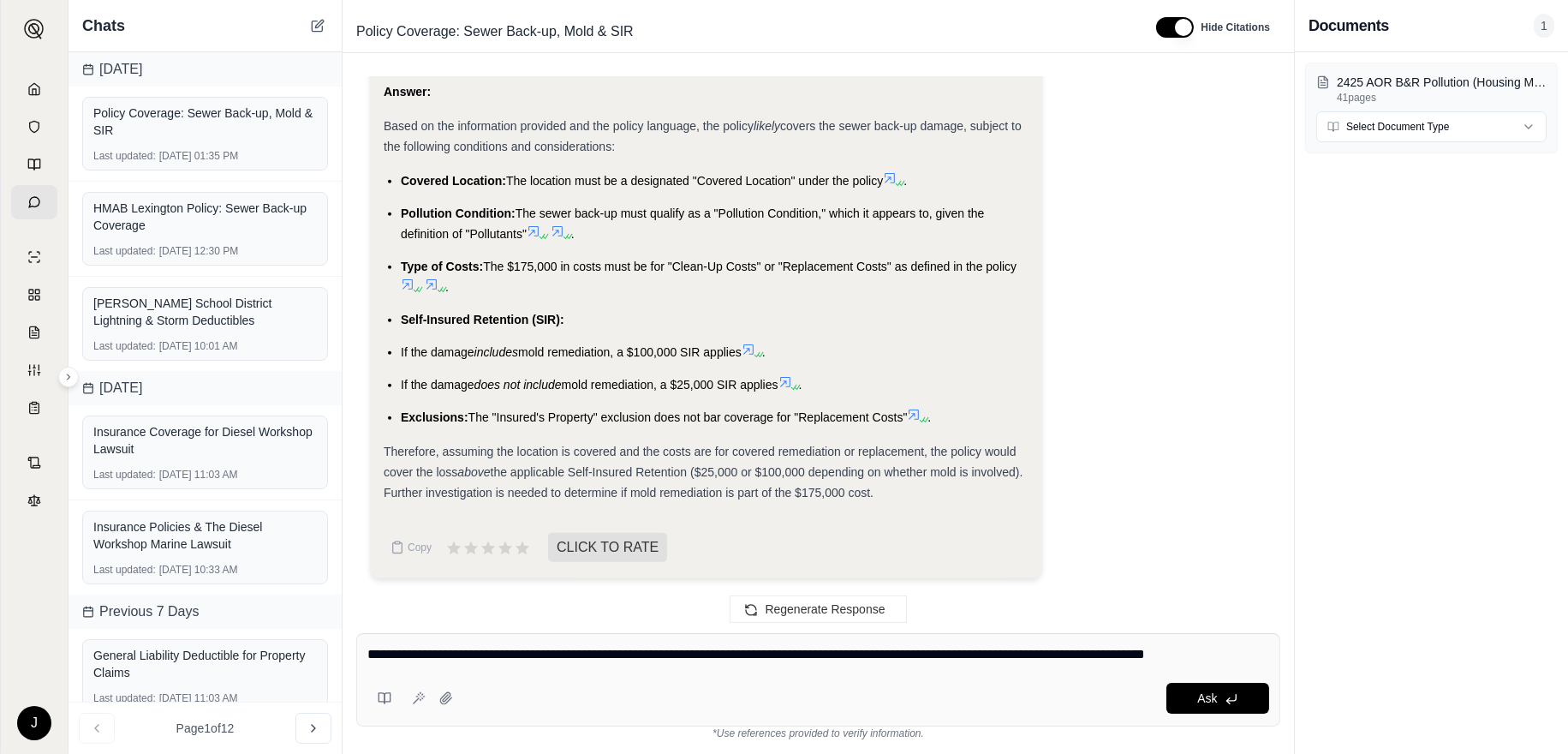
type textarea "**********"
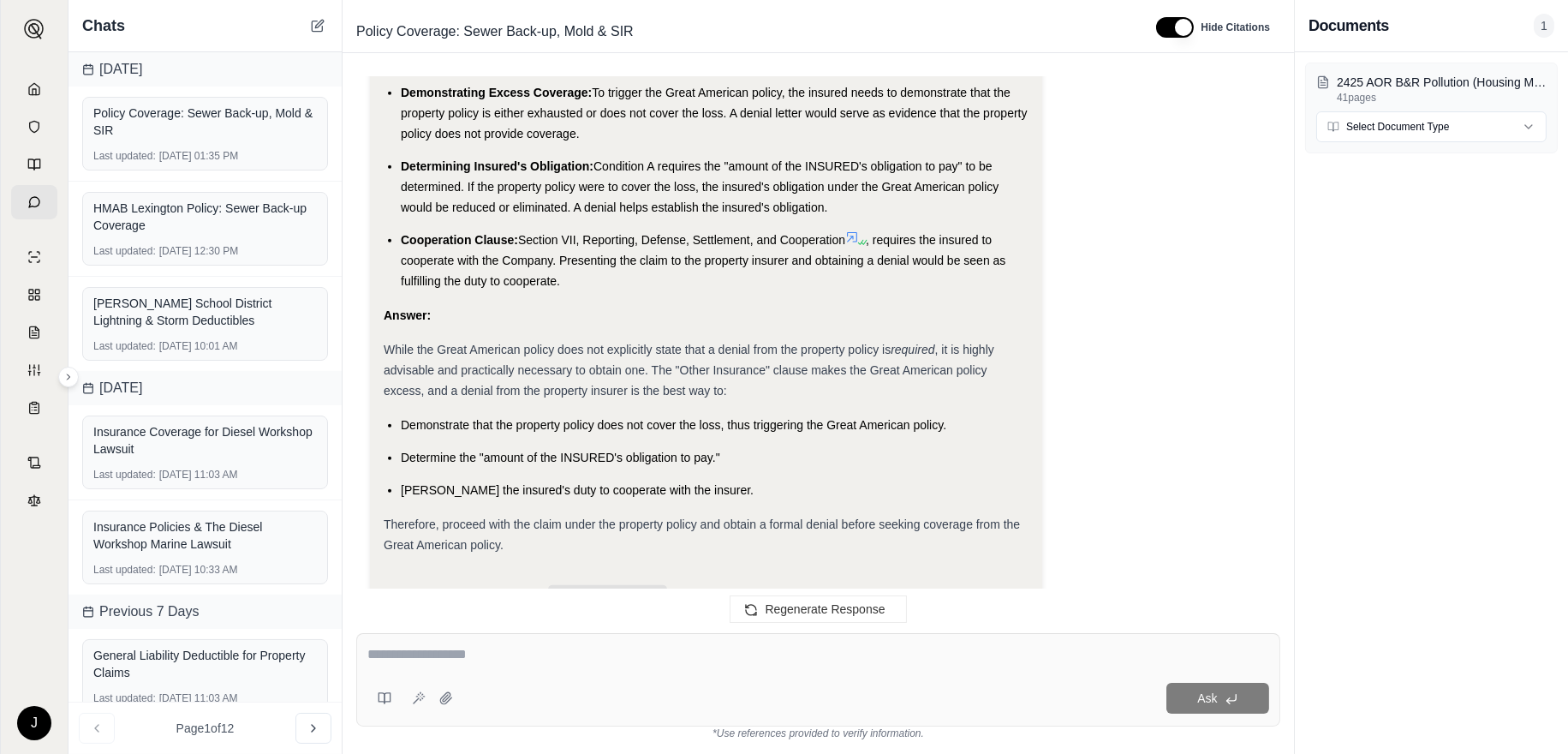
scroll to position [3439, 0]
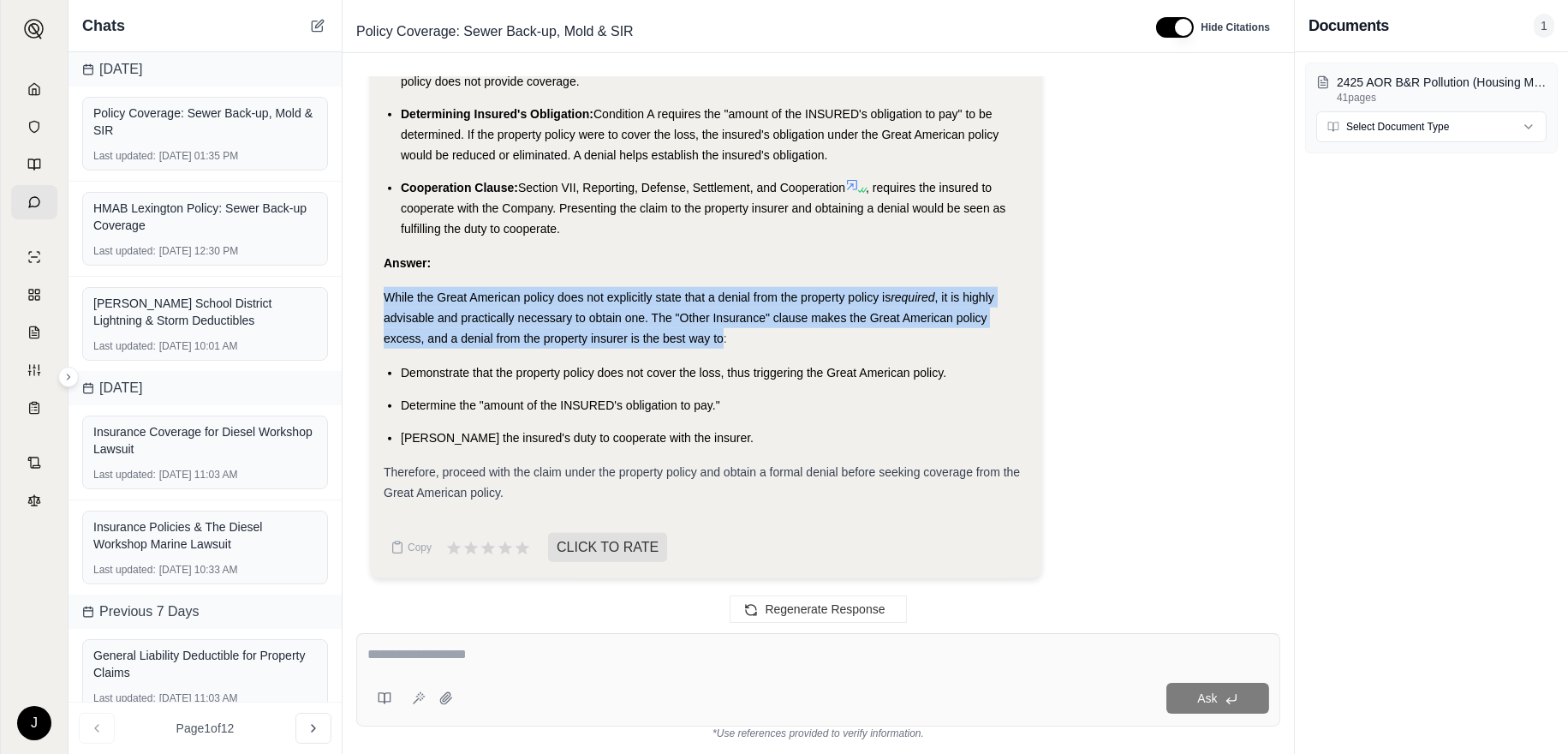
drag, startPoint x: 720, startPoint y: 340, endPoint x: 387, endPoint y: 293, distance: 336.3
click at [387, 293] on div "While the Great American policy does not explicitly state that a denial from th…" at bounding box center [705, 317] width 645 height 61
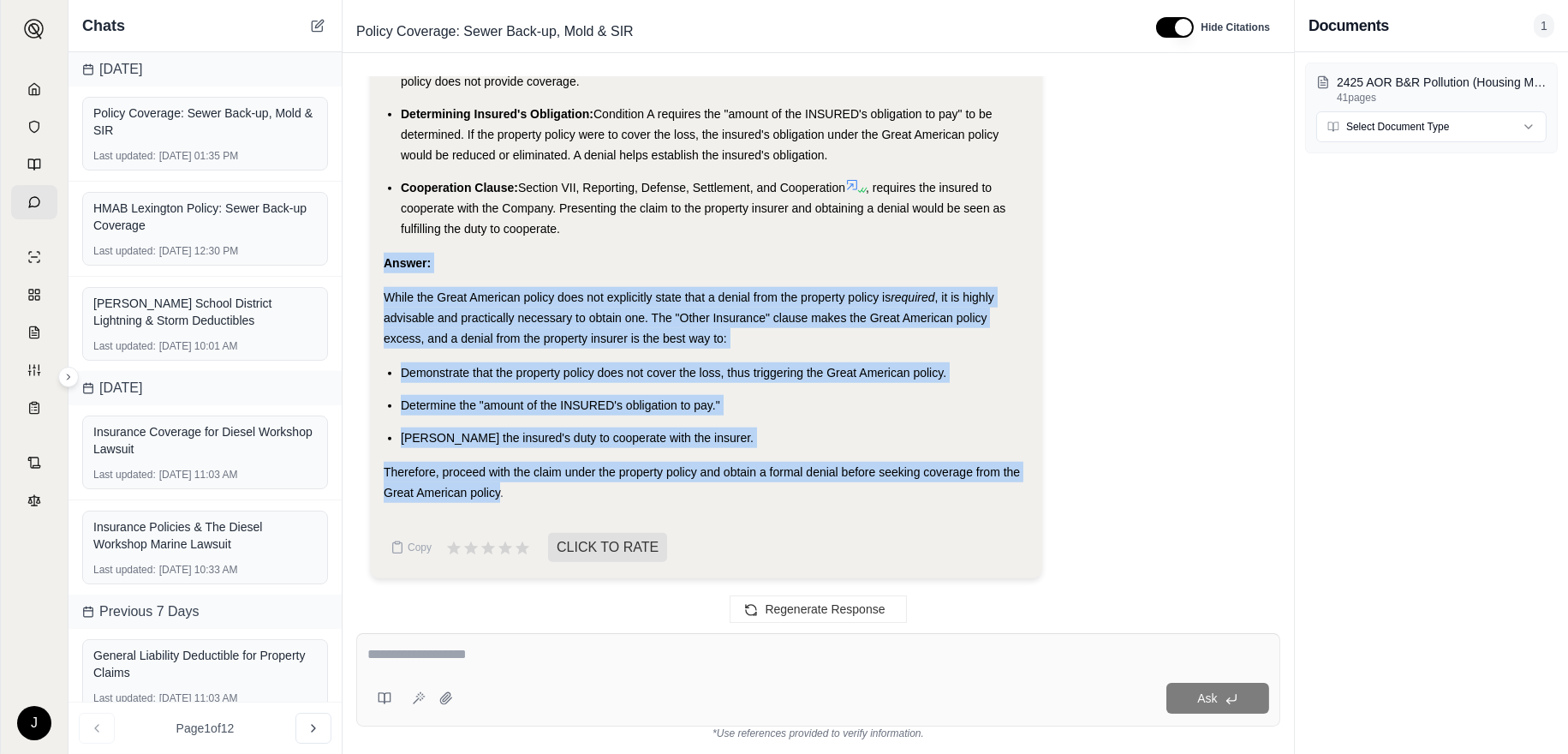
drag, startPoint x: 498, startPoint y: 491, endPoint x: 379, endPoint y: 259, distance: 260.7
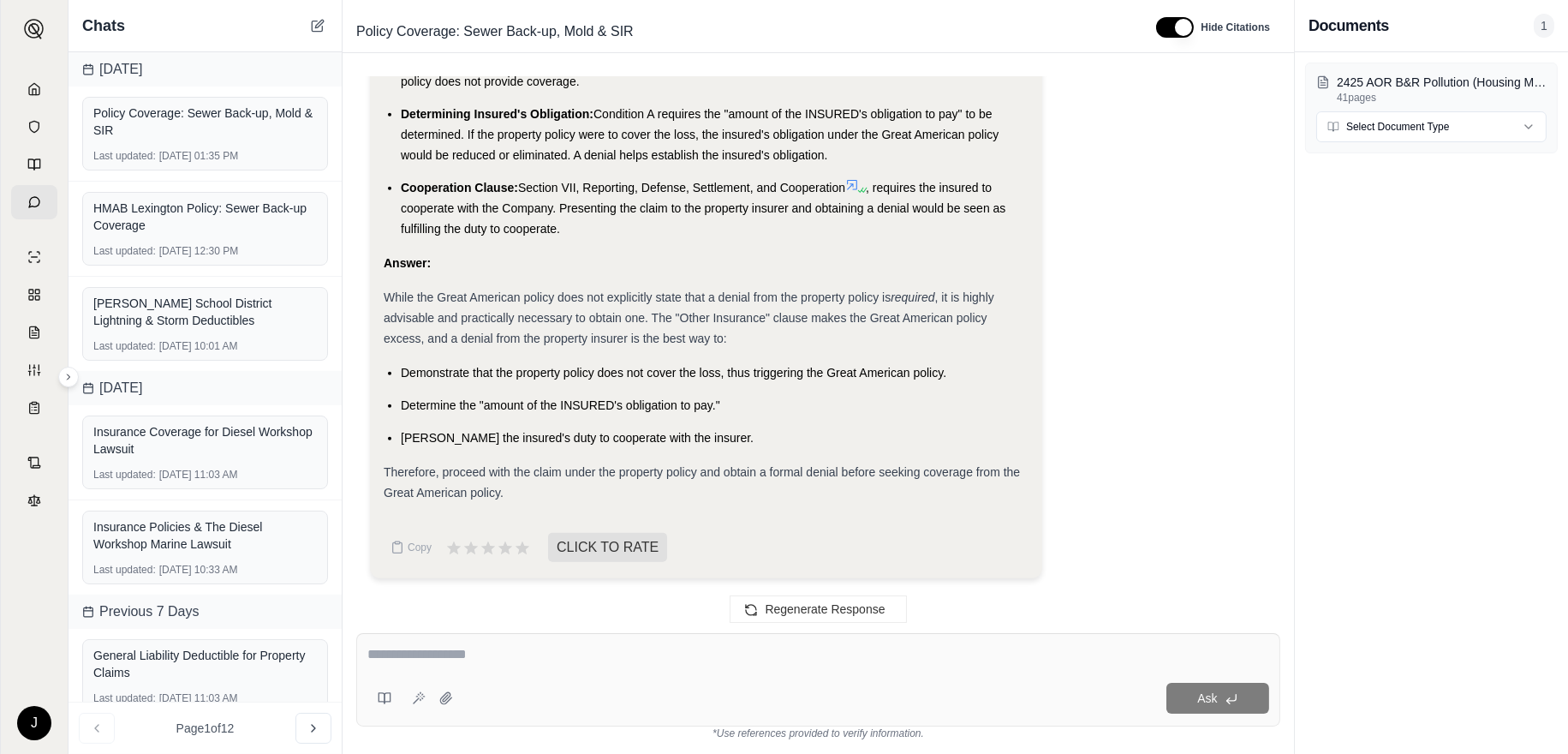
click at [532, 494] on div "Therefore, proceed with the claim under the property policy and obtain a formal…" at bounding box center [705, 482] width 645 height 42
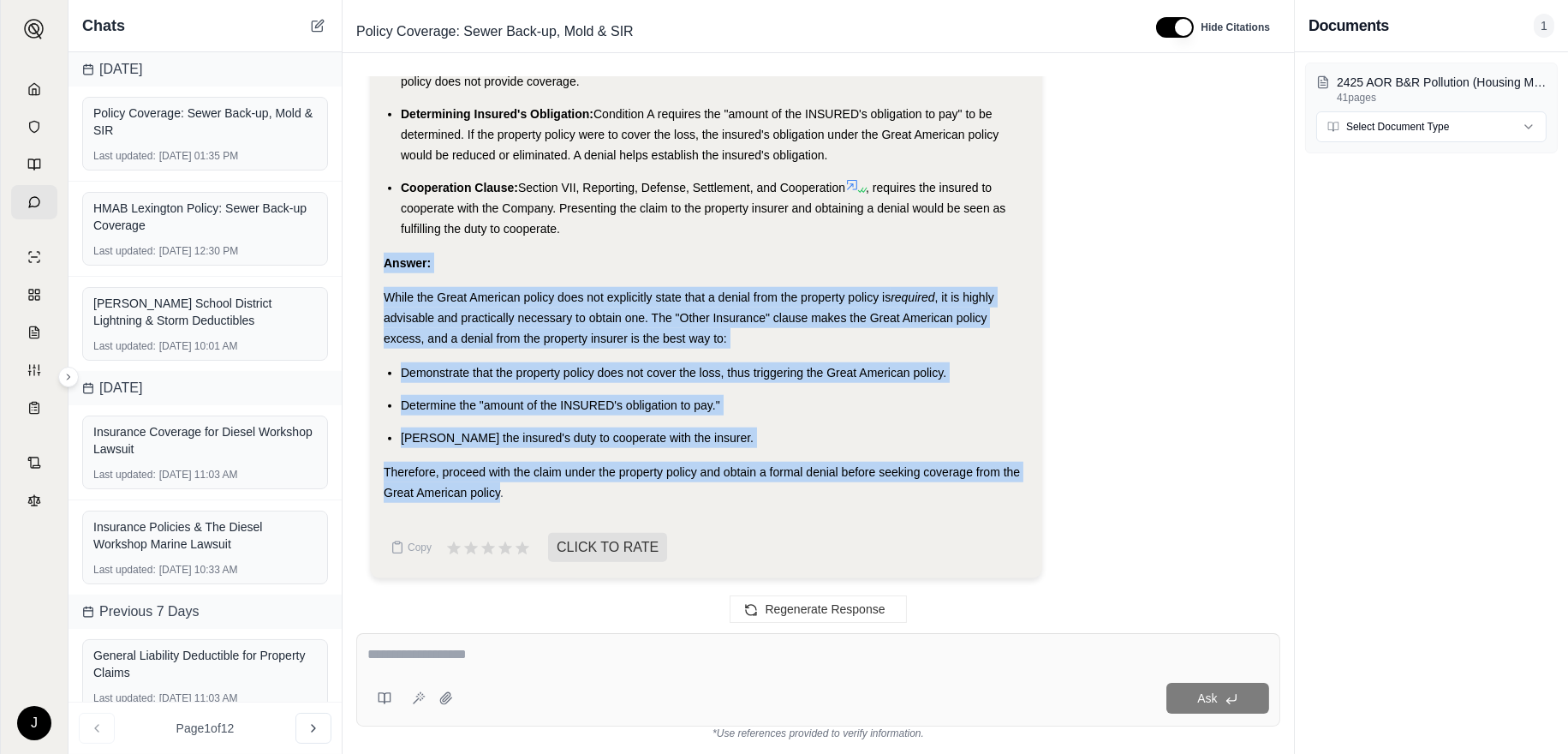
drag, startPoint x: 498, startPoint y: 491, endPoint x: 407, endPoint y: 288, distance: 222.5
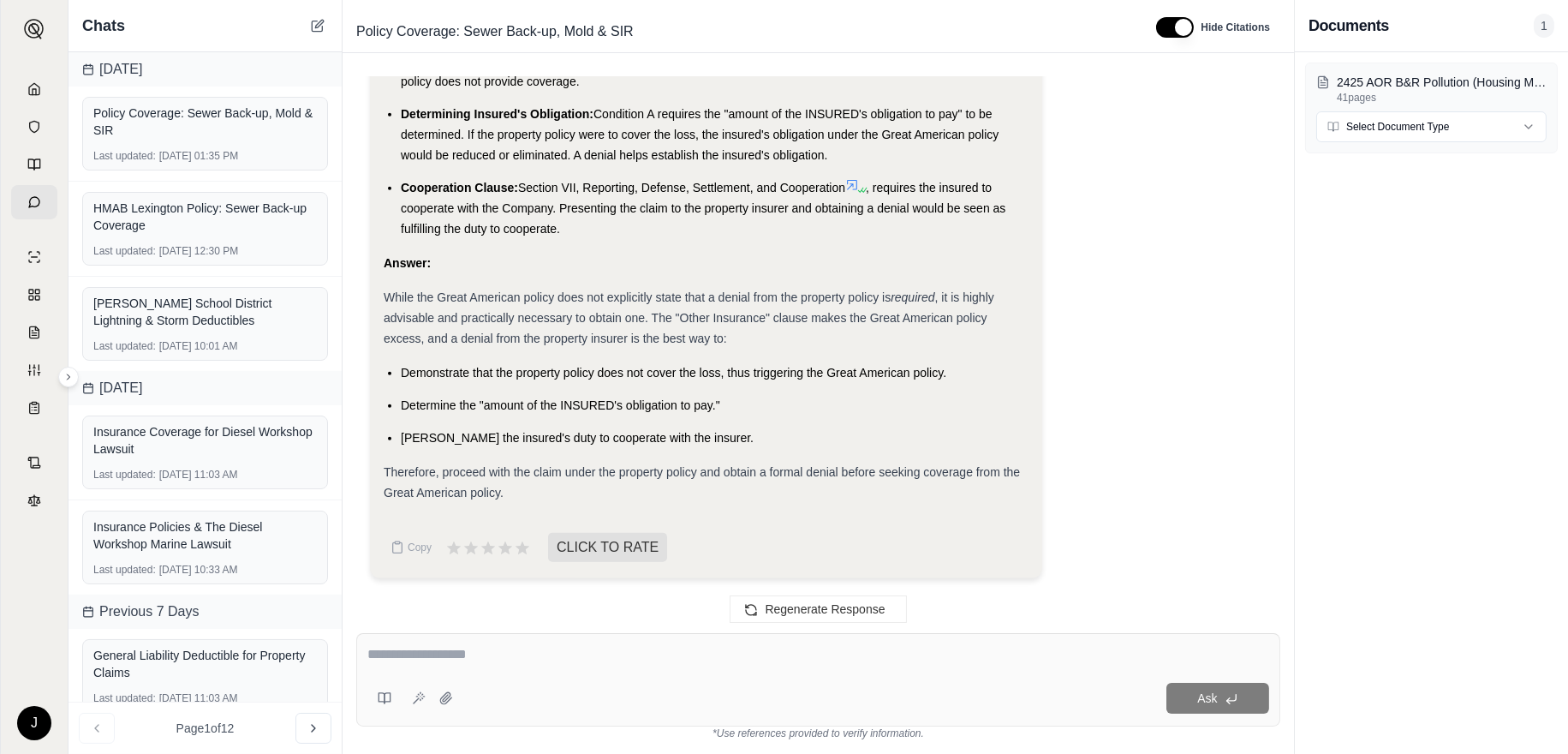
click at [460, 651] on textarea at bounding box center [818, 654] width 902 height 21
type textarea "**********"
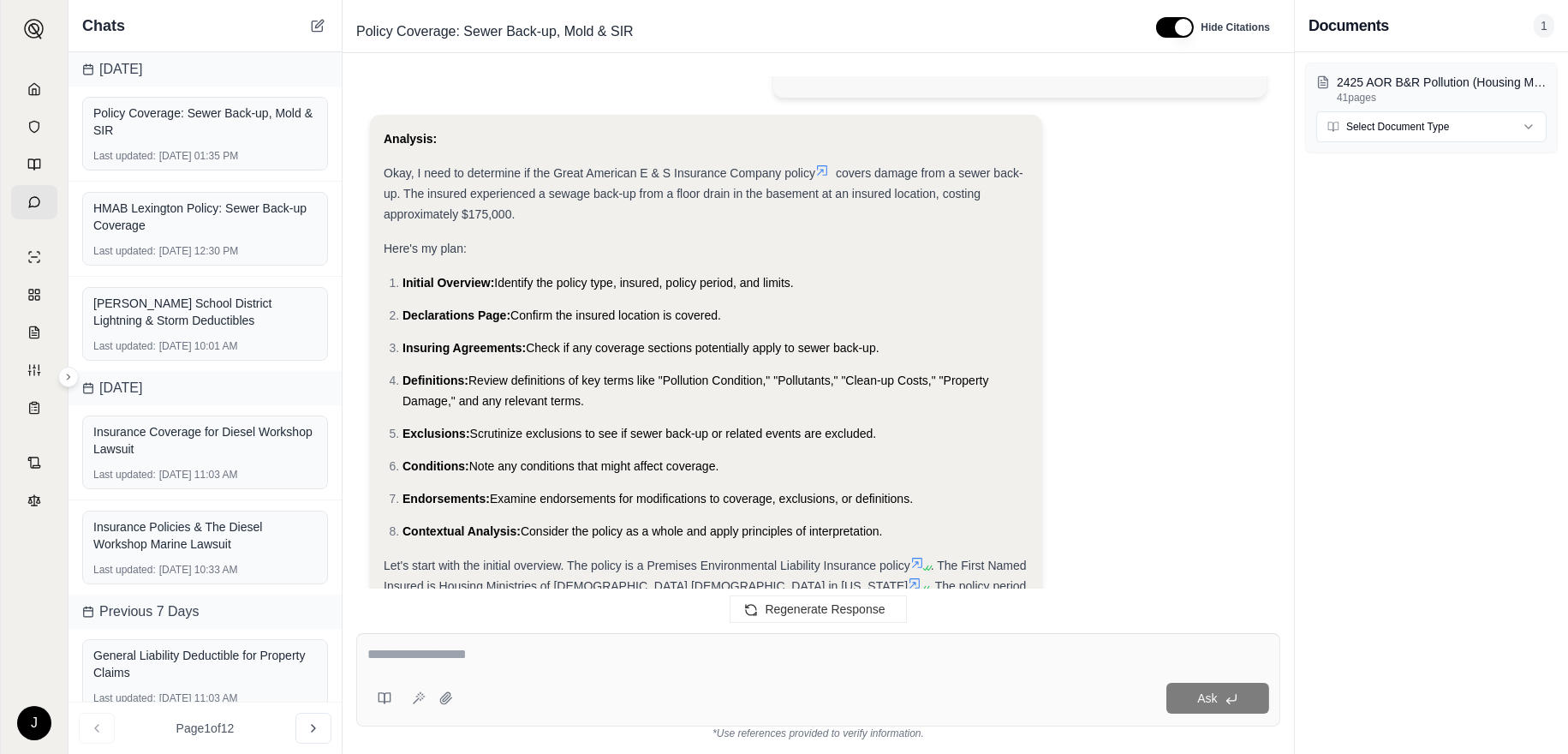
scroll to position [0, 0]
